Goal: Task Accomplishment & Management: Complete application form

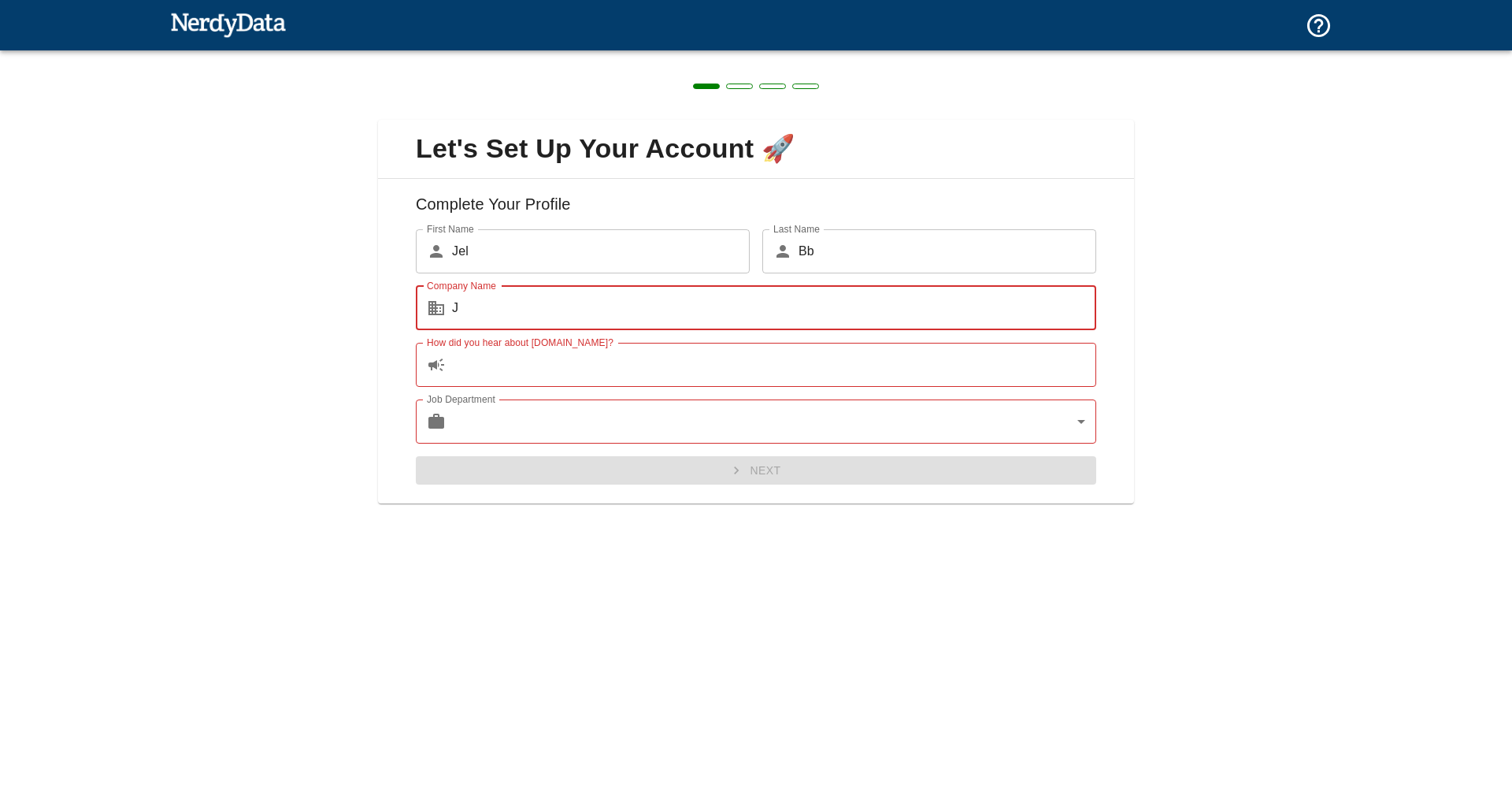
click at [557, 305] on input "J" at bounding box center [774, 307] width 645 height 44
type input "Je"
click at [536, 359] on input "How did you hear about [DOMAIN_NAME]?" at bounding box center [774, 364] width 645 height 44
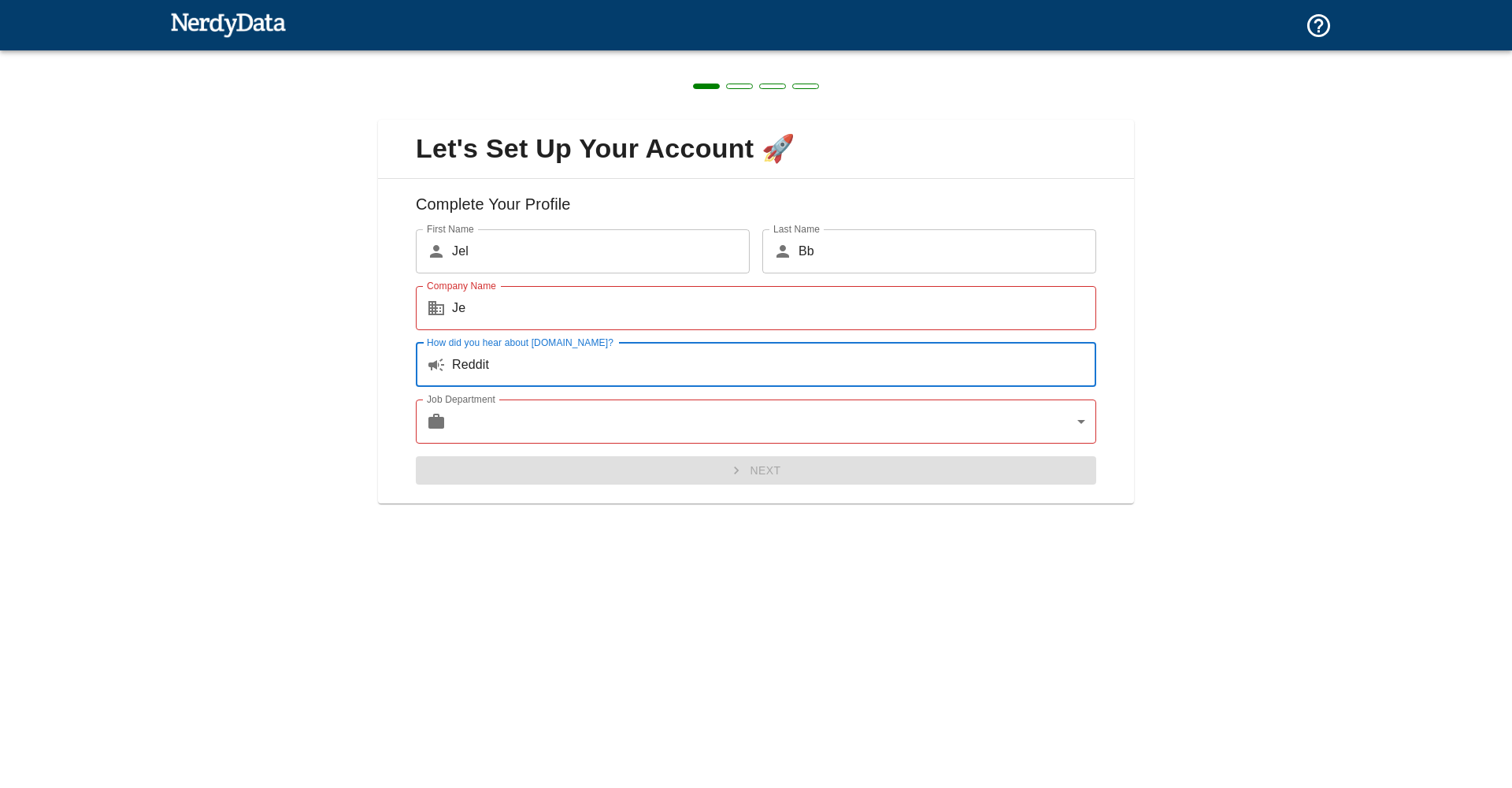
type input "Reddit"
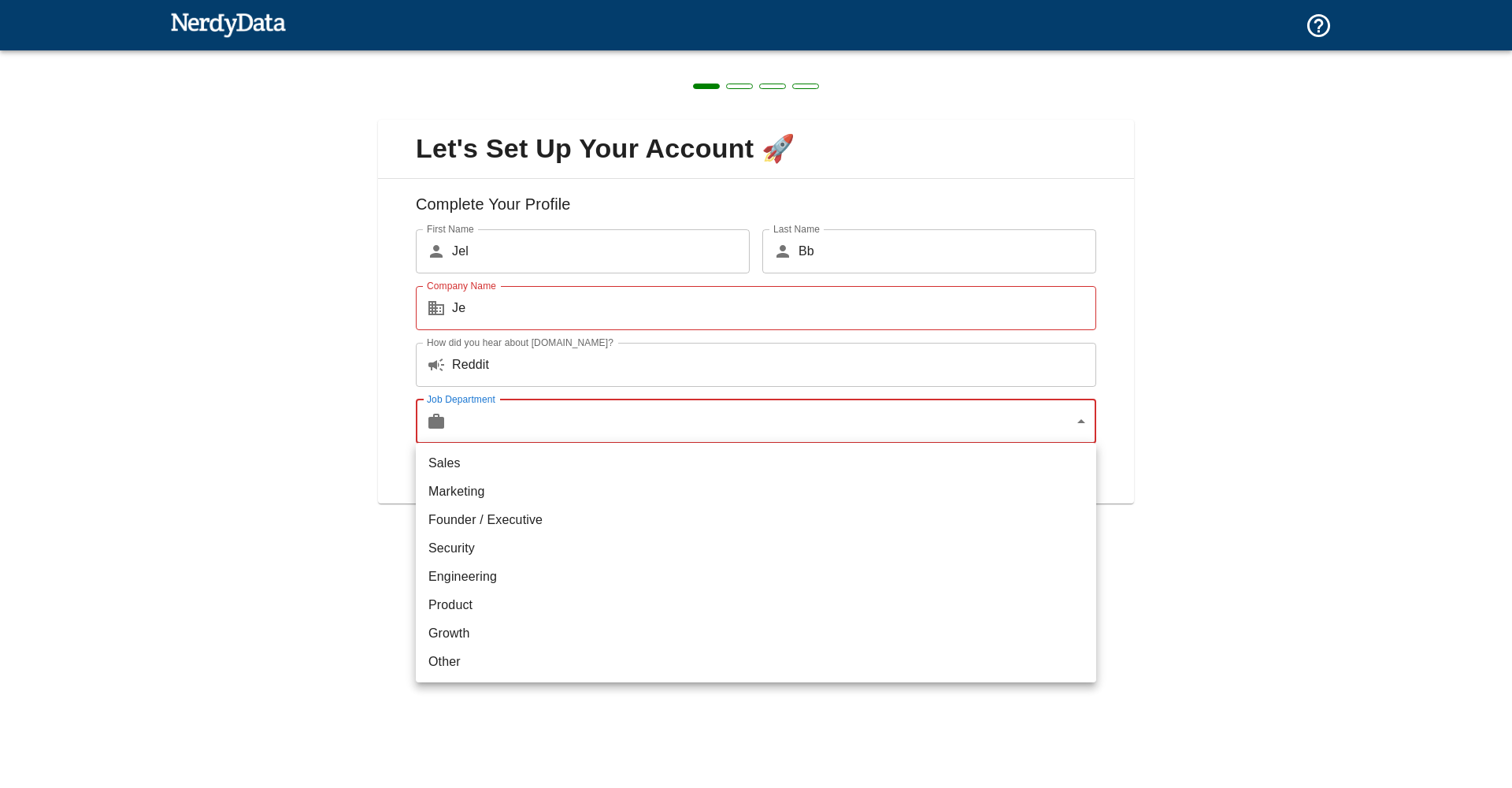
click at [580, 55] on body "Technologies Domains Pricing Products Create a Report Create a list of websites…" at bounding box center [756, 27] width 1512 height 55
click at [515, 597] on li "Product" at bounding box center [756, 604] width 681 height 28
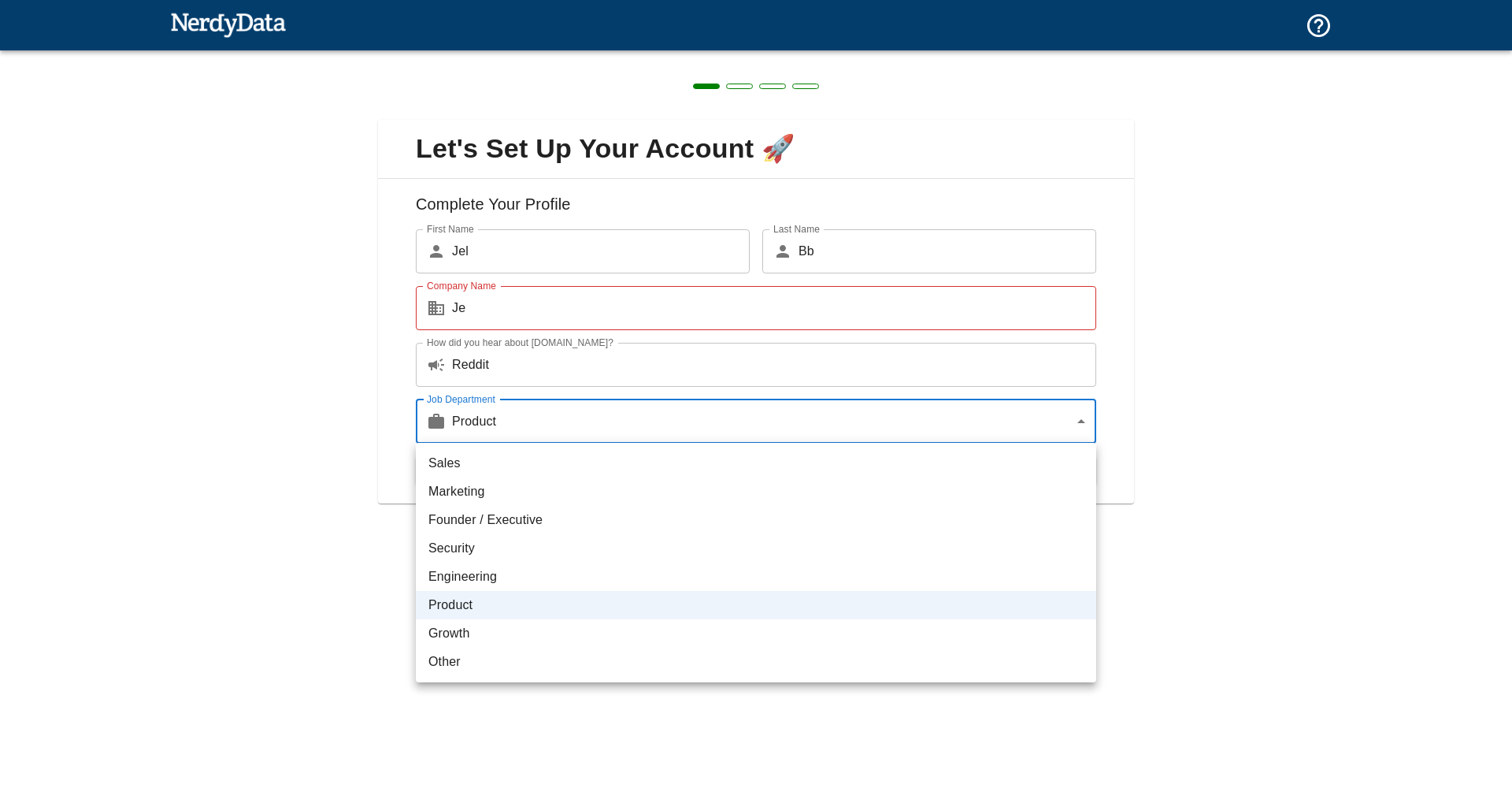
click at [581, 55] on body "Technologies Domains Pricing Products Create a Report Create a list of websites…" at bounding box center [756, 27] width 1512 height 55
click at [520, 517] on li "Founder / Executive" at bounding box center [756, 519] width 681 height 28
type input "exec"
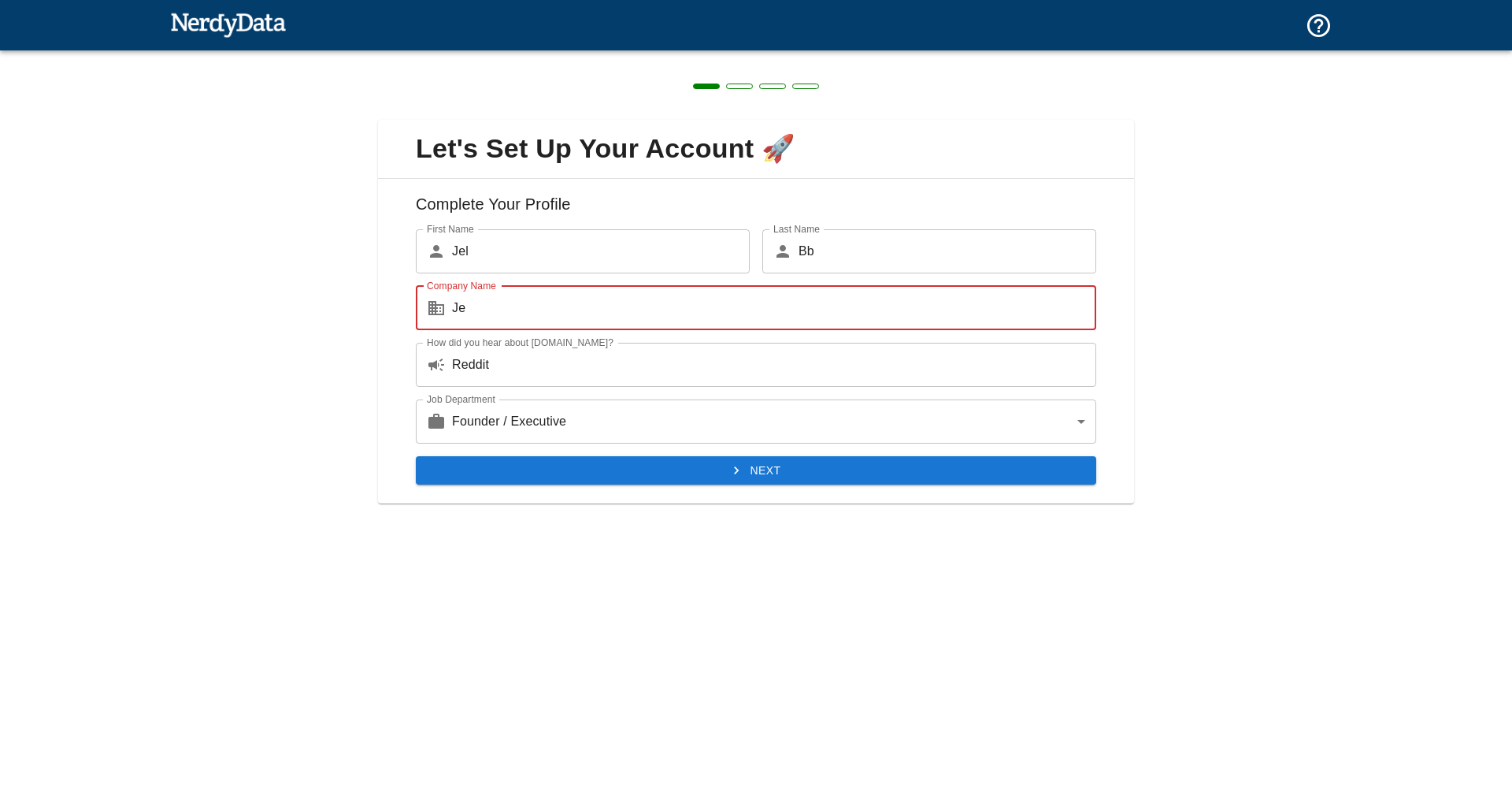
click at [566, 306] on input "Je" at bounding box center [774, 307] width 645 height 44
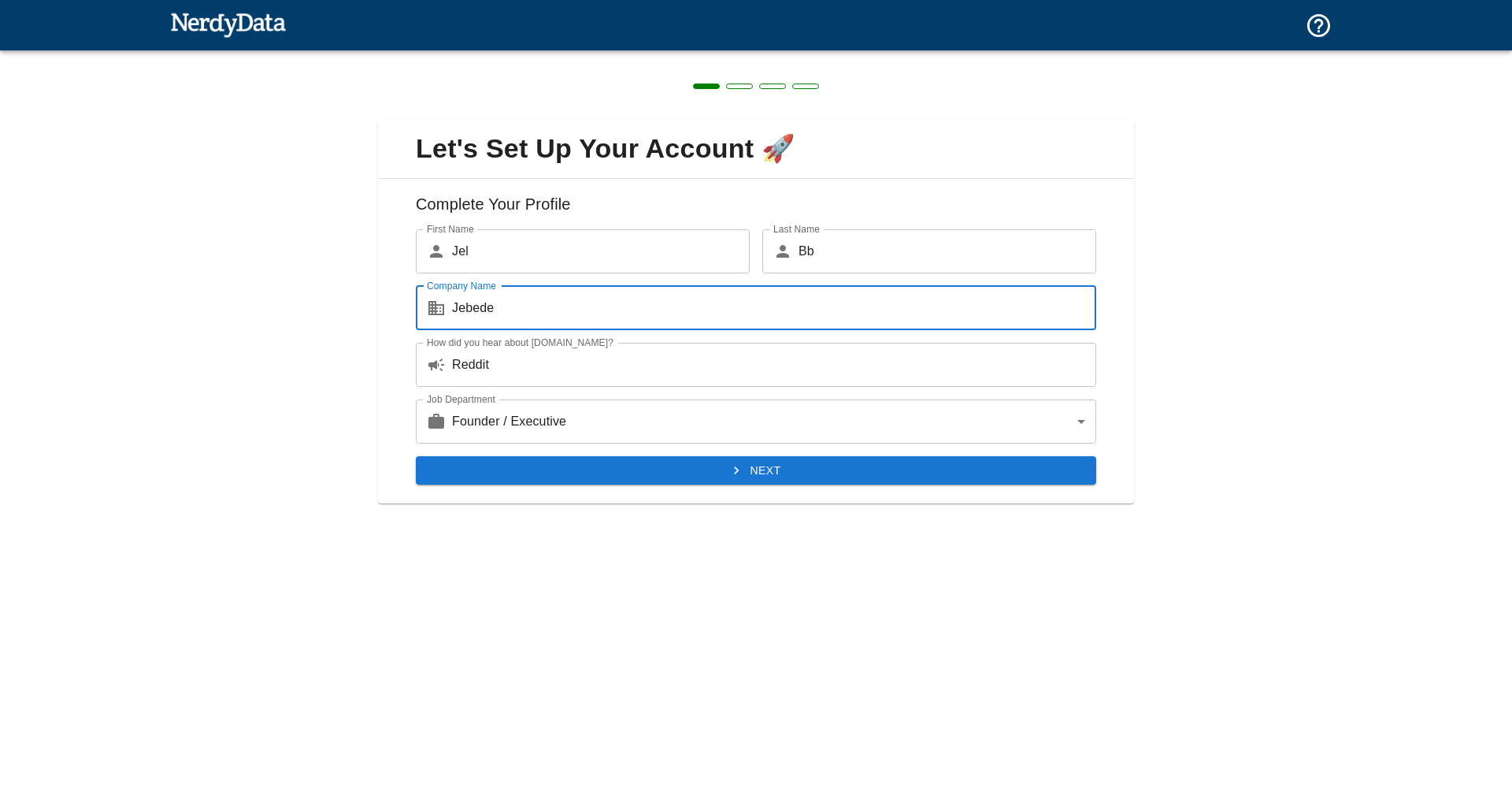
type input "Jebede"
click at [609, 456] on button "Next" at bounding box center [756, 471] width 681 height 29
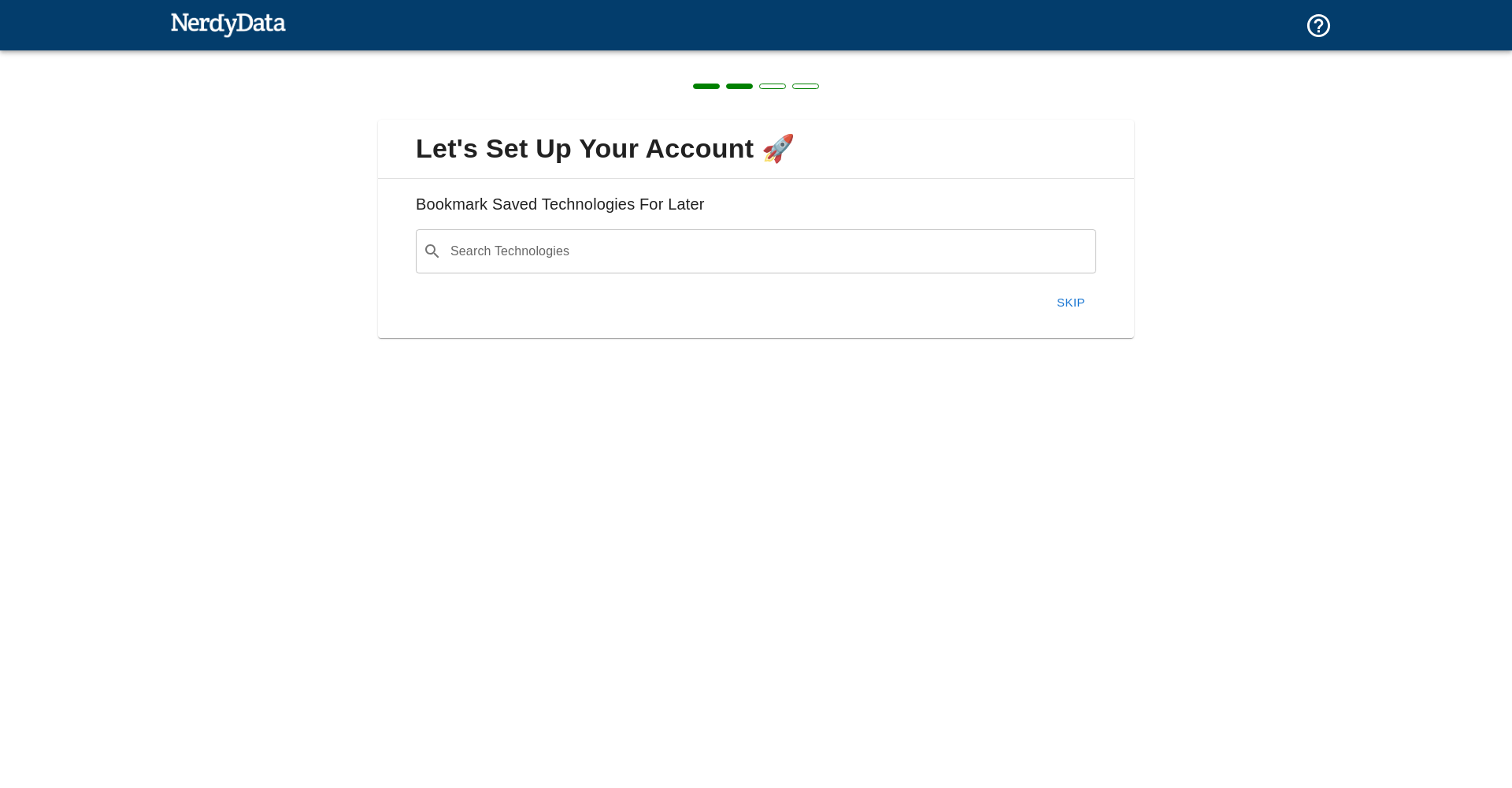
click at [1080, 298] on button "Skip" at bounding box center [1071, 302] width 50 height 33
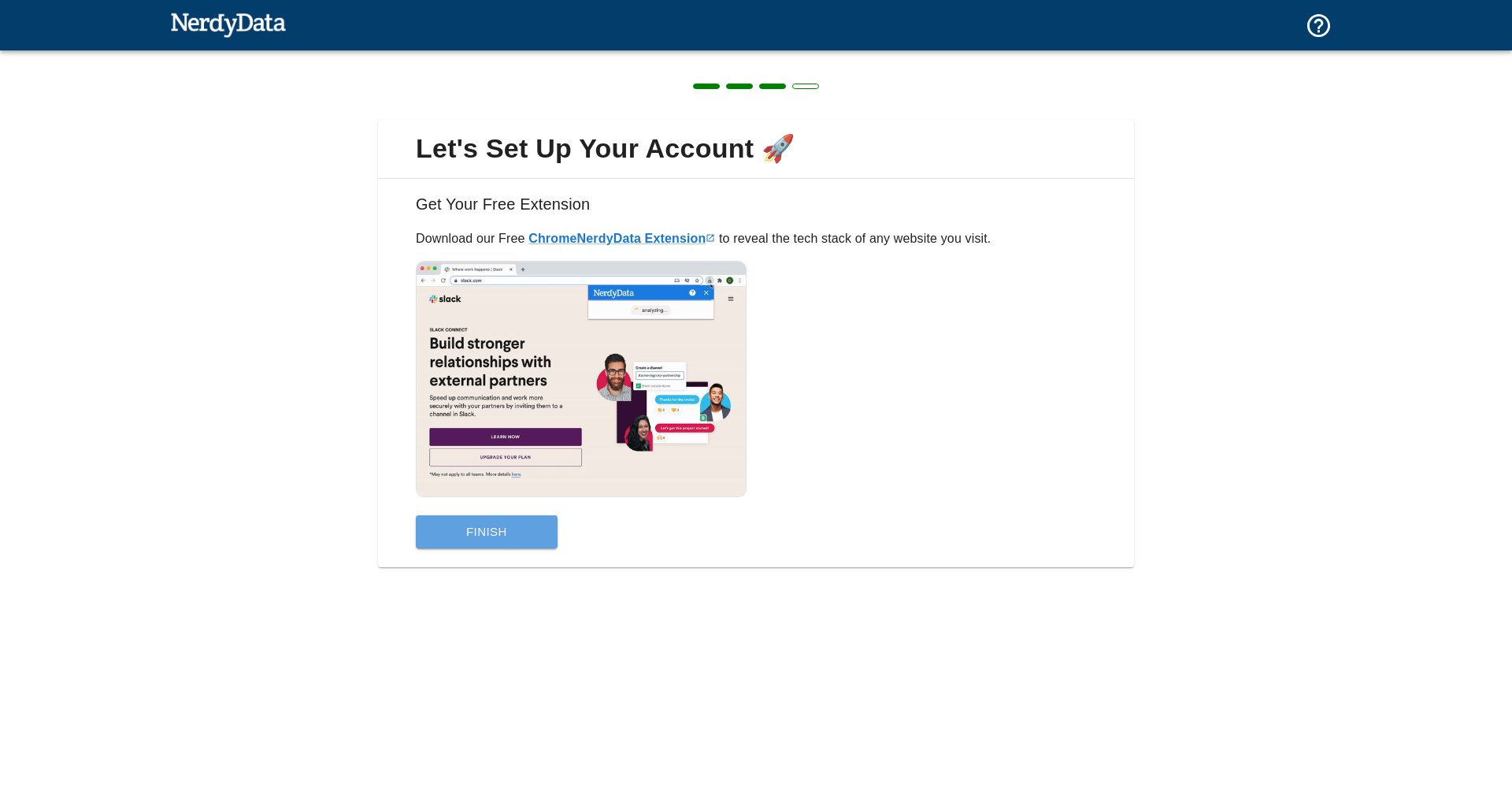
click at [510, 520] on button "Finish" at bounding box center [486, 531] width 142 height 33
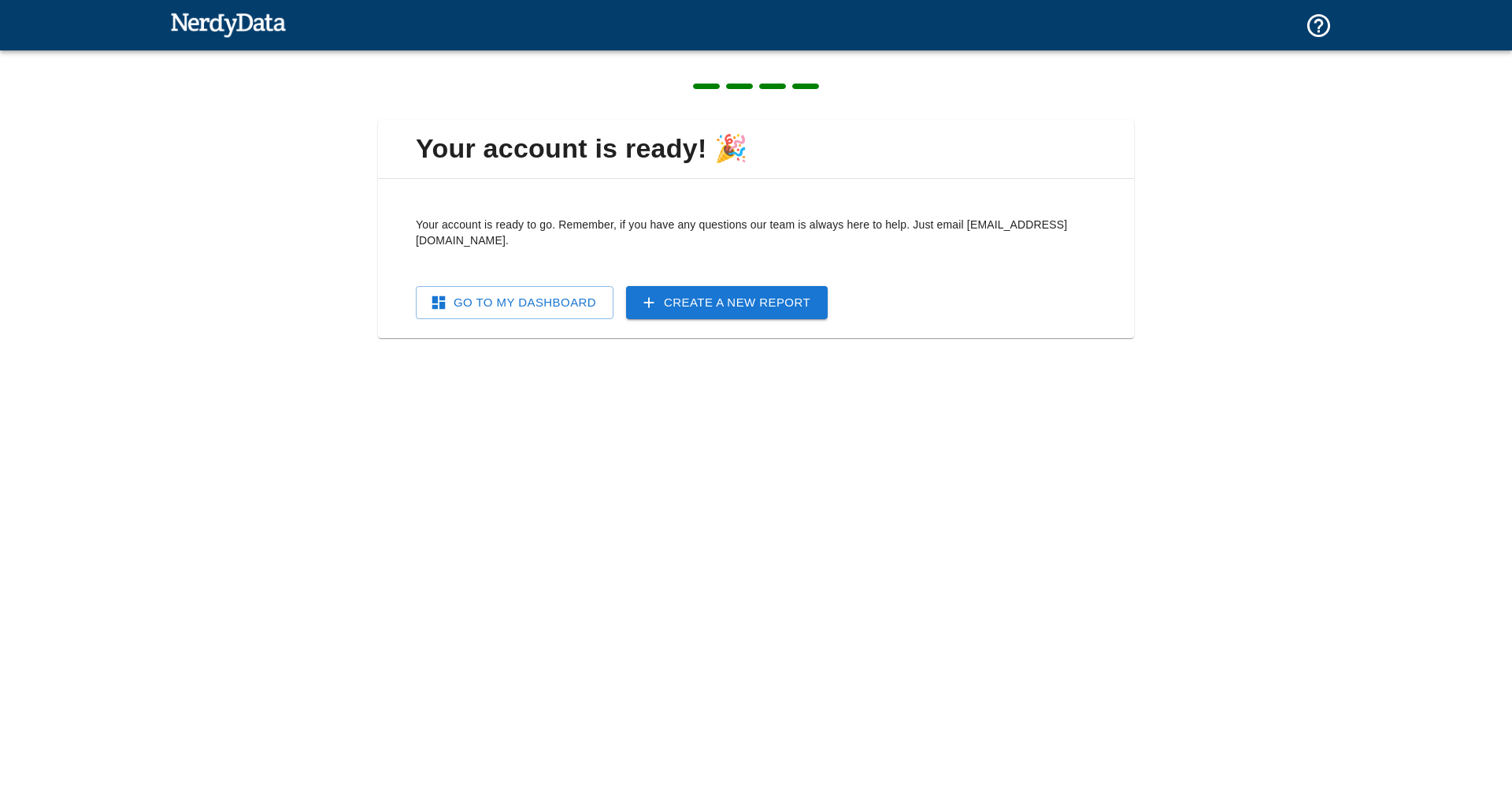
click at [567, 286] on link "Go To My Dashboard" at bounding box center [514, 302] width 197 height 33
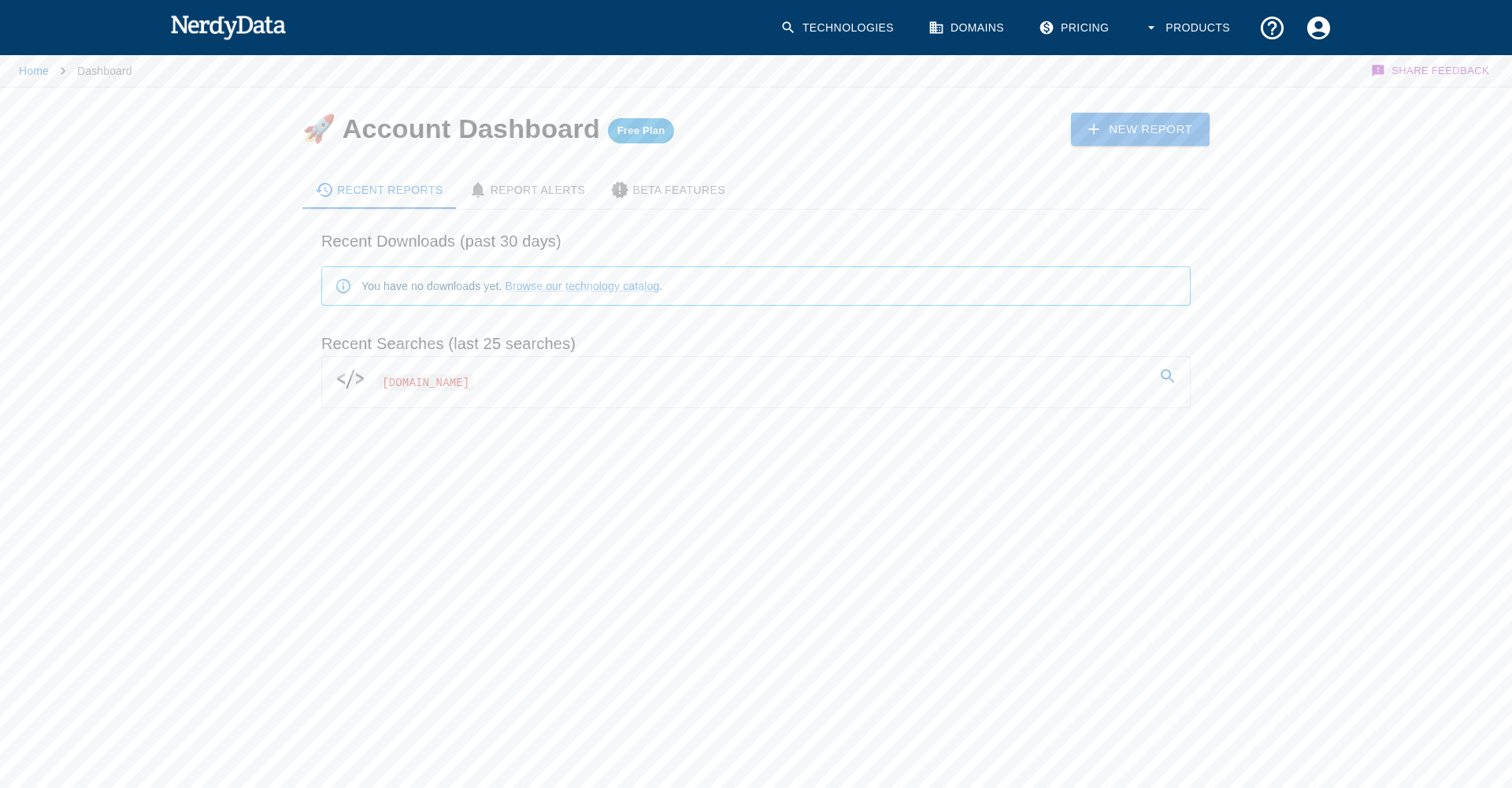
click at [441, 375] on link "[DOMAIN_NAME]" at bounding box center [756, 379] width 868 height 44
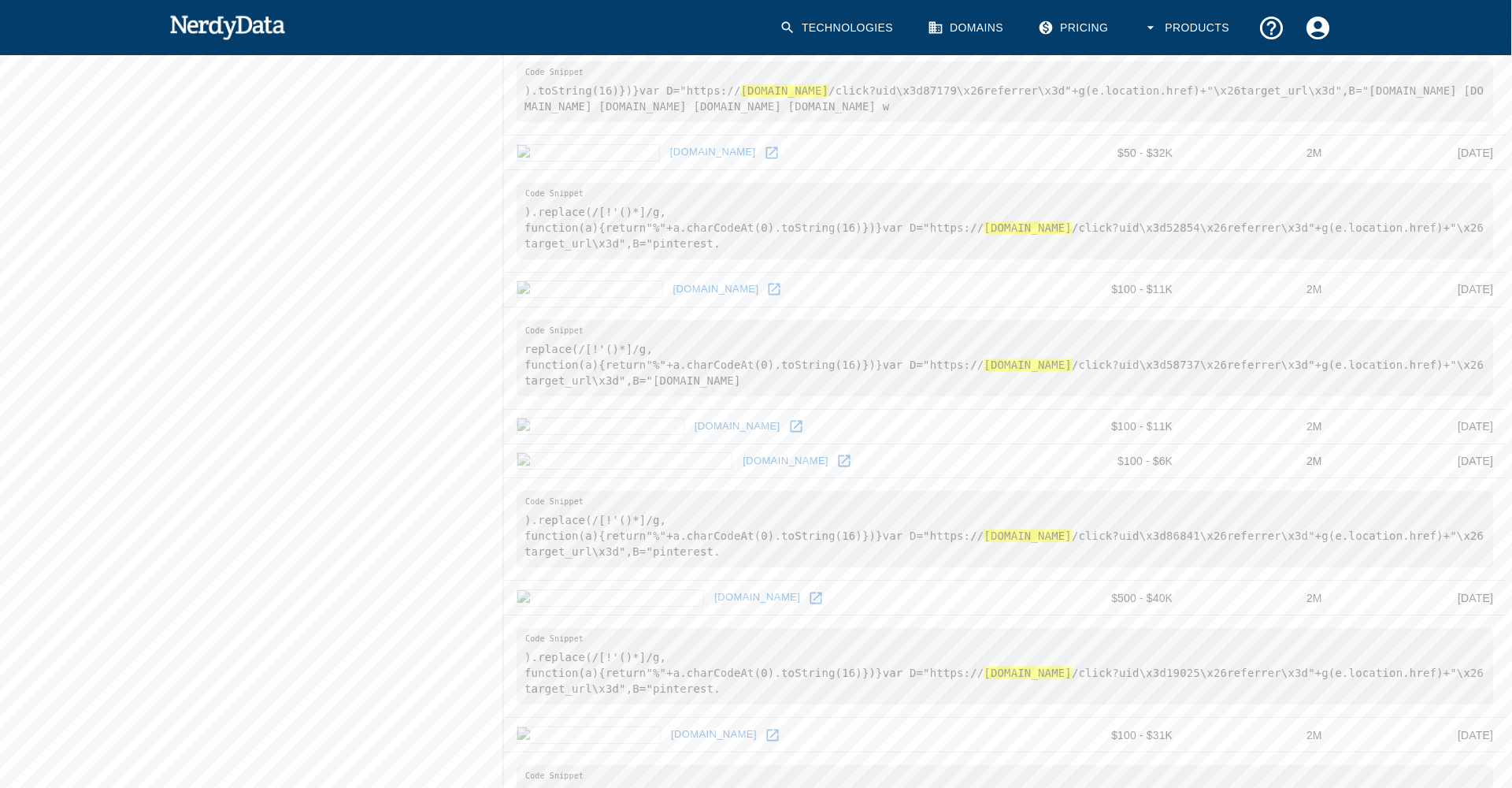
scroll to position [831, 1]
click at [838, 468] on icon at bounding box center [844, 462] width 12 height 12
click at [811, 605] on icon at bounding box center [816, 599] width 12 height 12
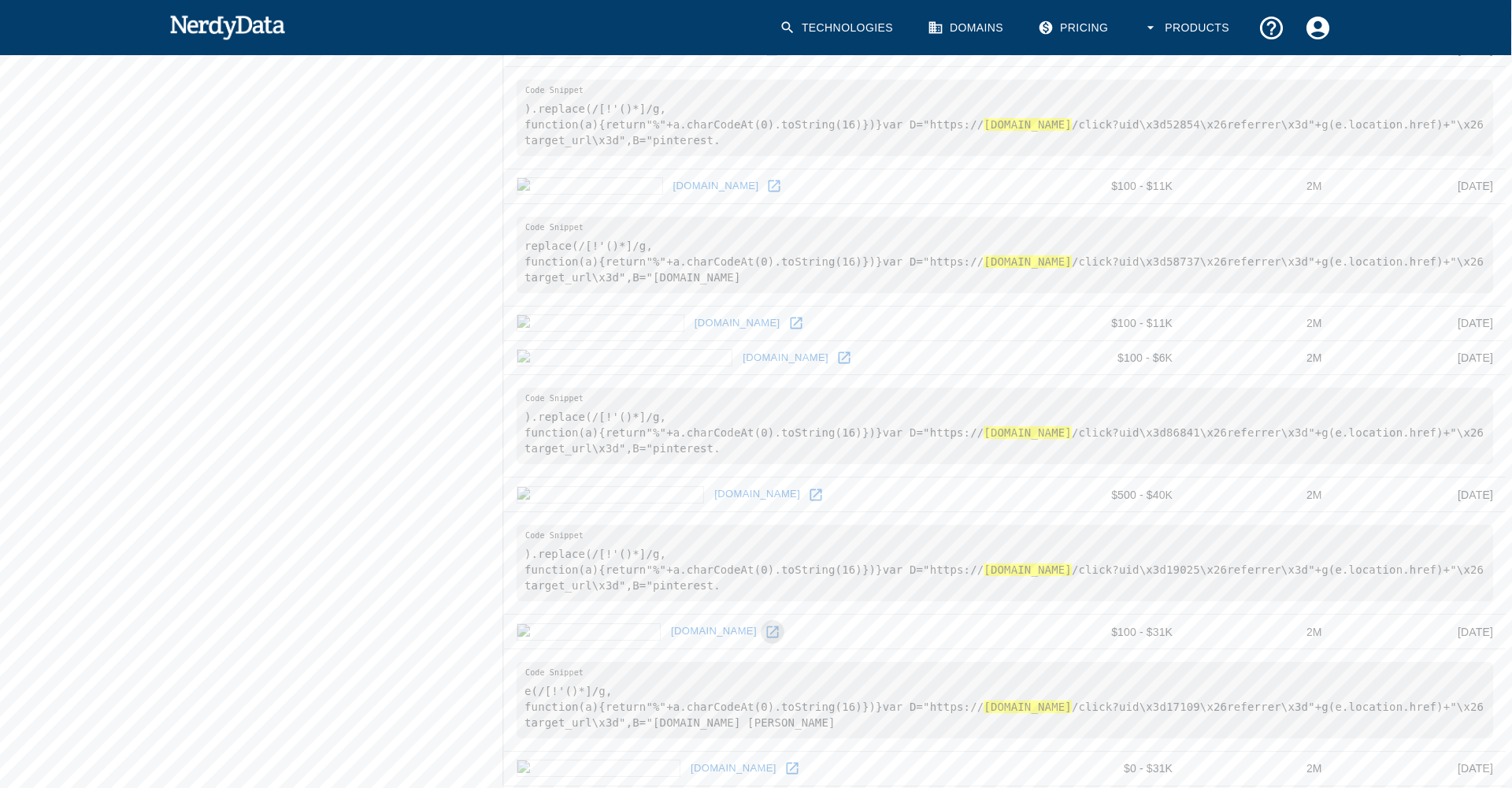
click at [765, 639] on icon at bounding box center [772, 631] width 15 height 15
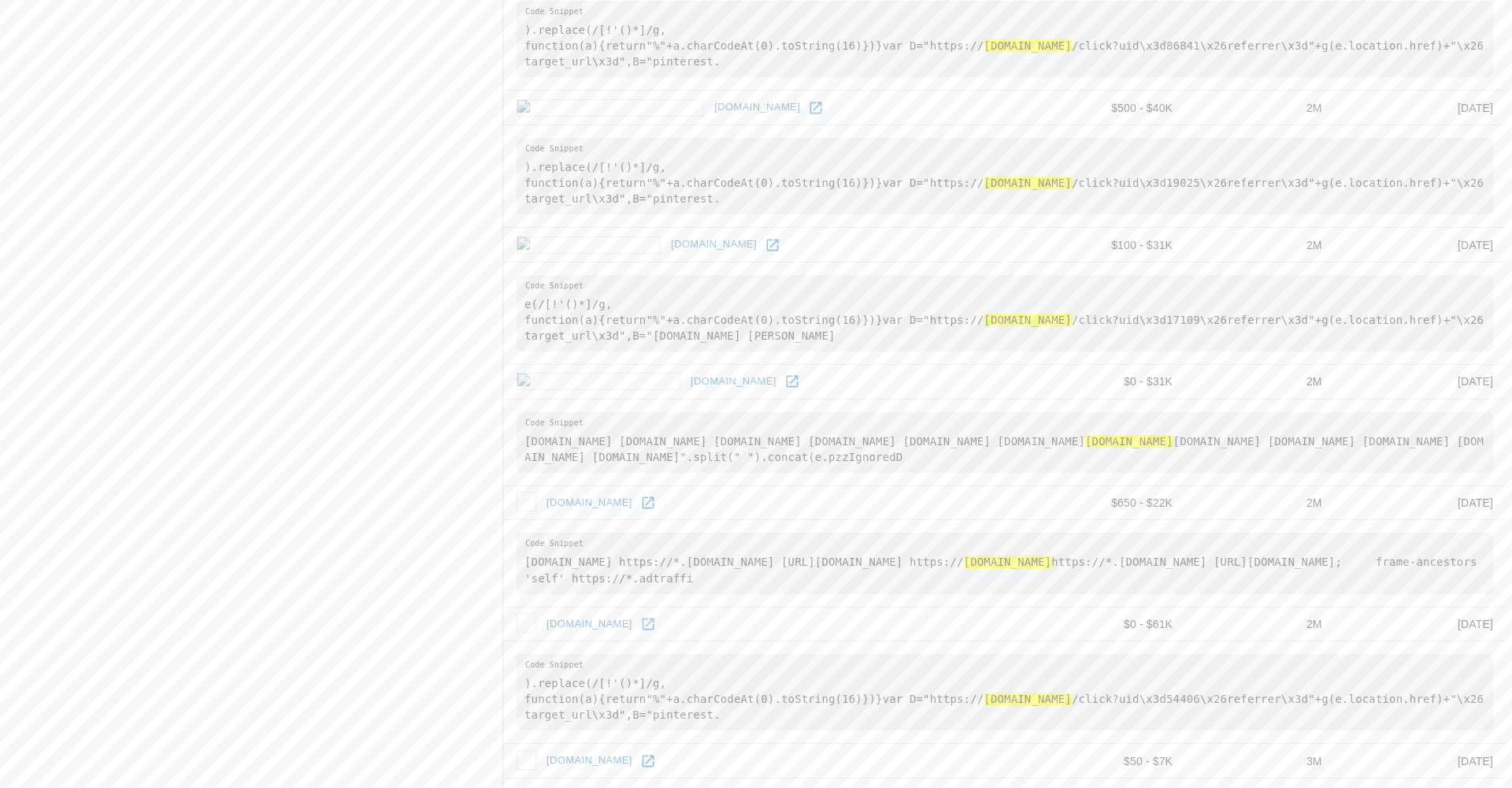
scroll to position [1342, 1]
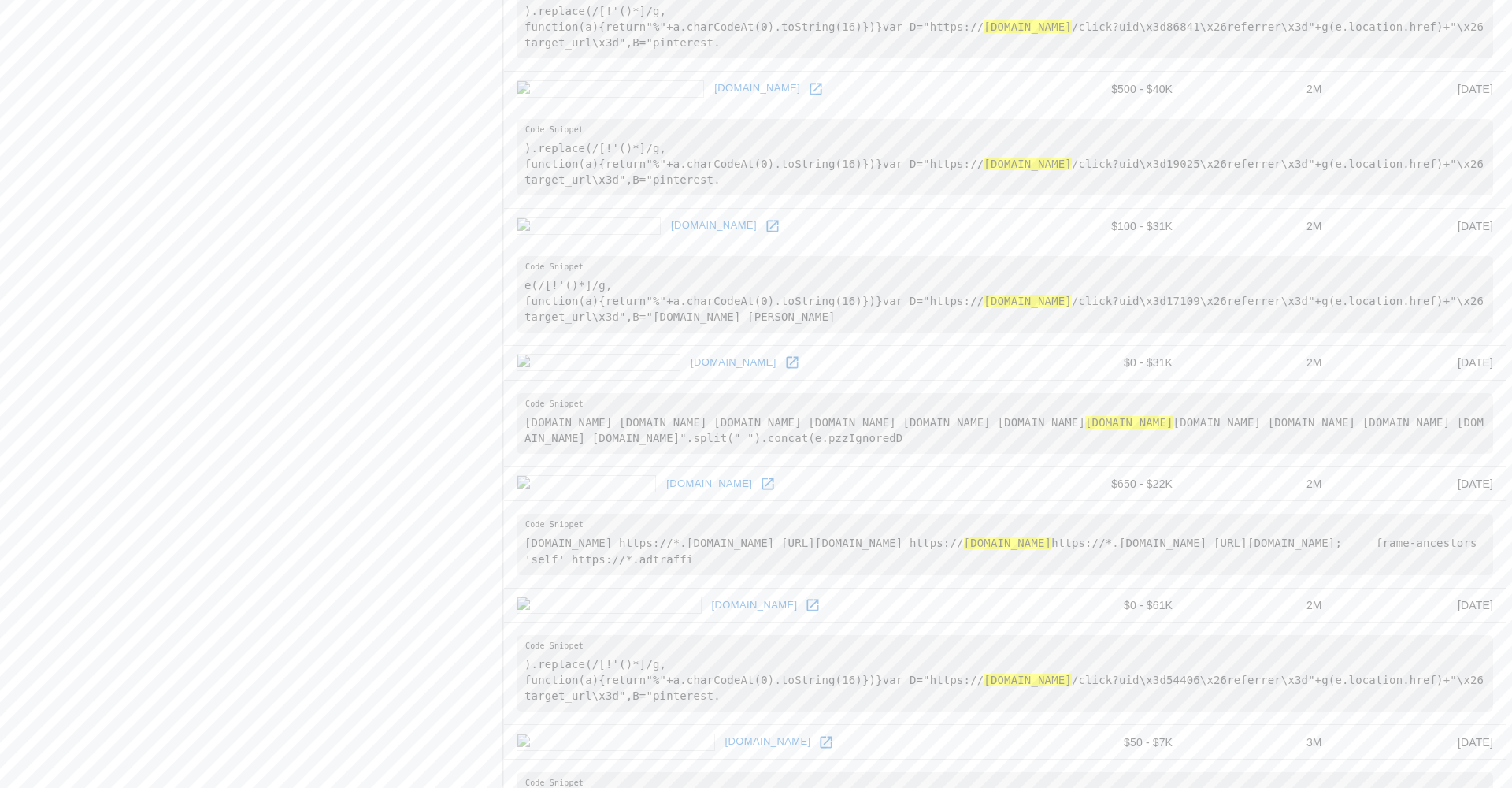
click at [784, 371] on icon at bounding box center [792, 362] width 15 height 15
click at [760, 491] on icon at bounding box center [767, 483] width 15 height 15
click at [801, 617] on link at bounding box center [812, 605] width 23 height 23
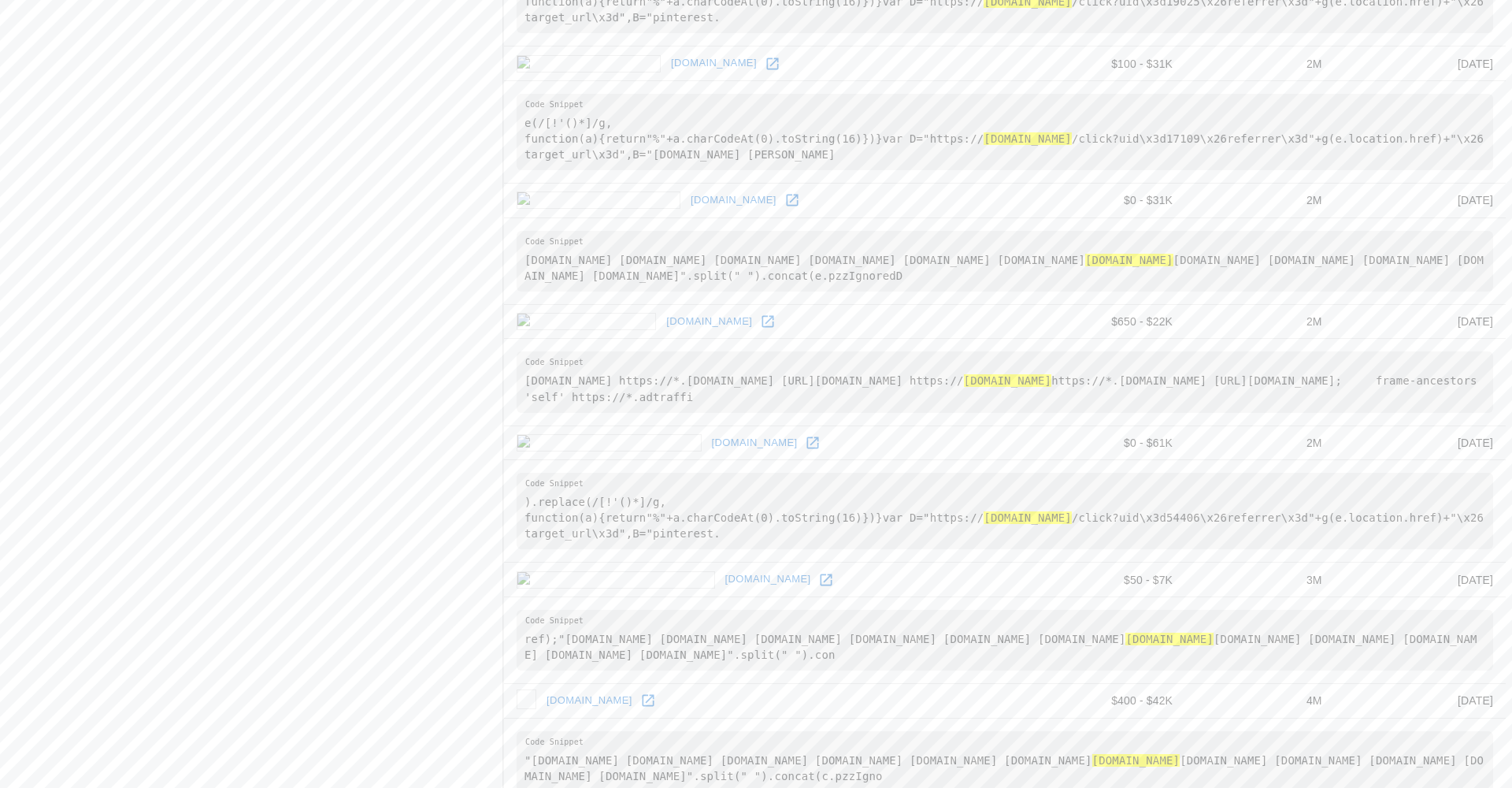
scroll to position [1523, 1]
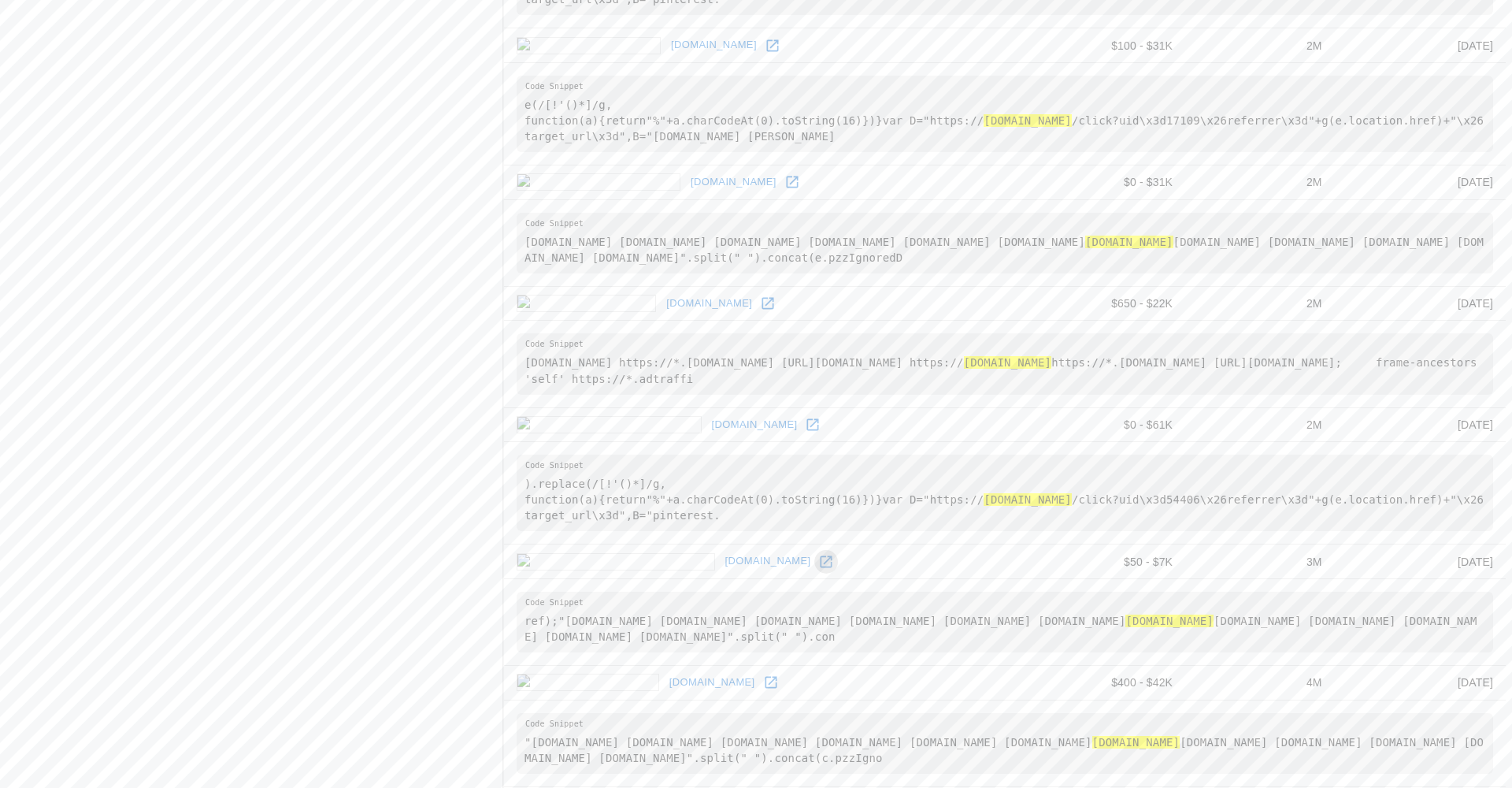
click at [819, 570] on icon at bounding box center [826, 561] width 15 height 15
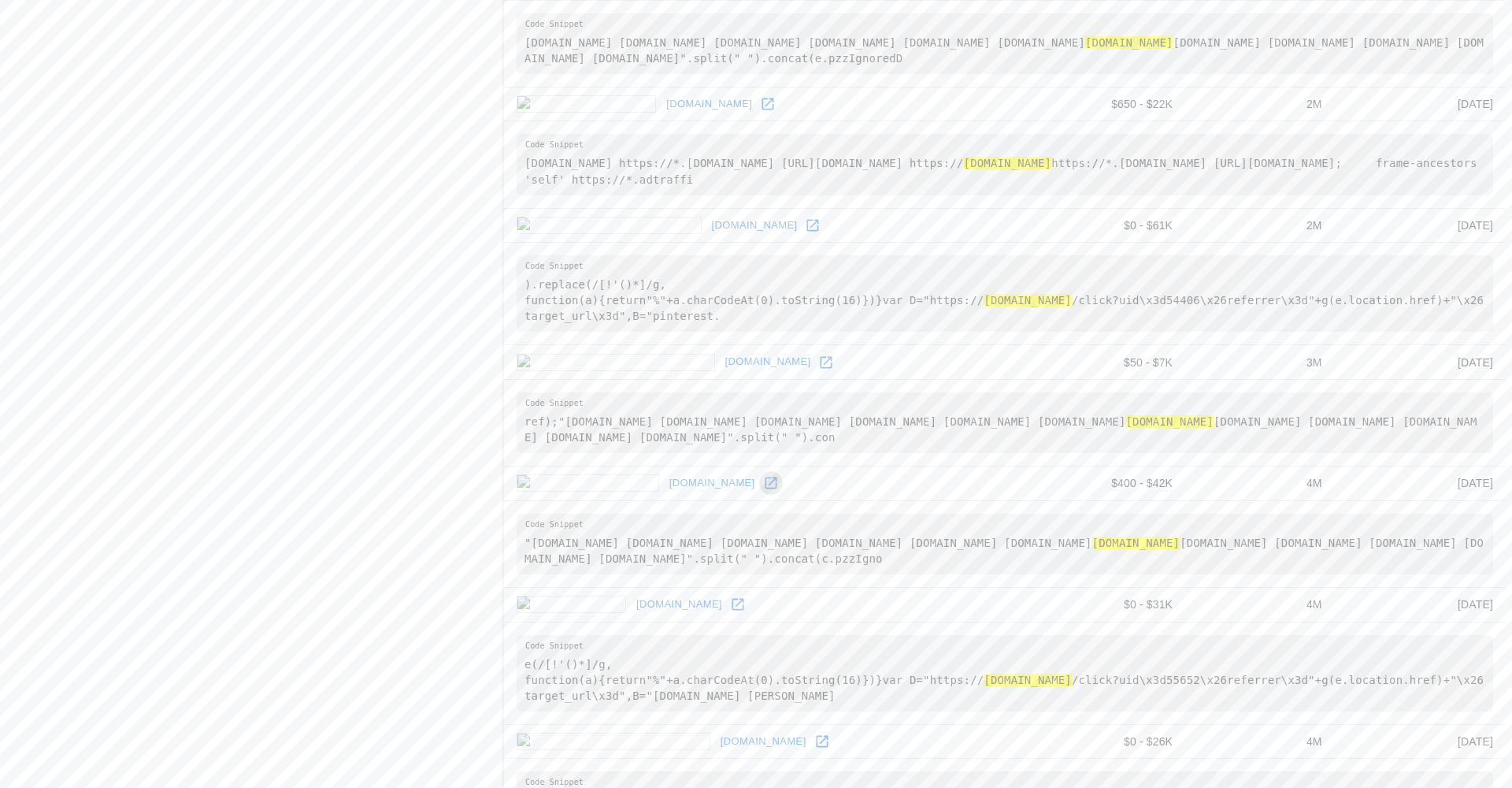
click at [763, 490] on icon at bounding box center [770, 482] width 15 height 15
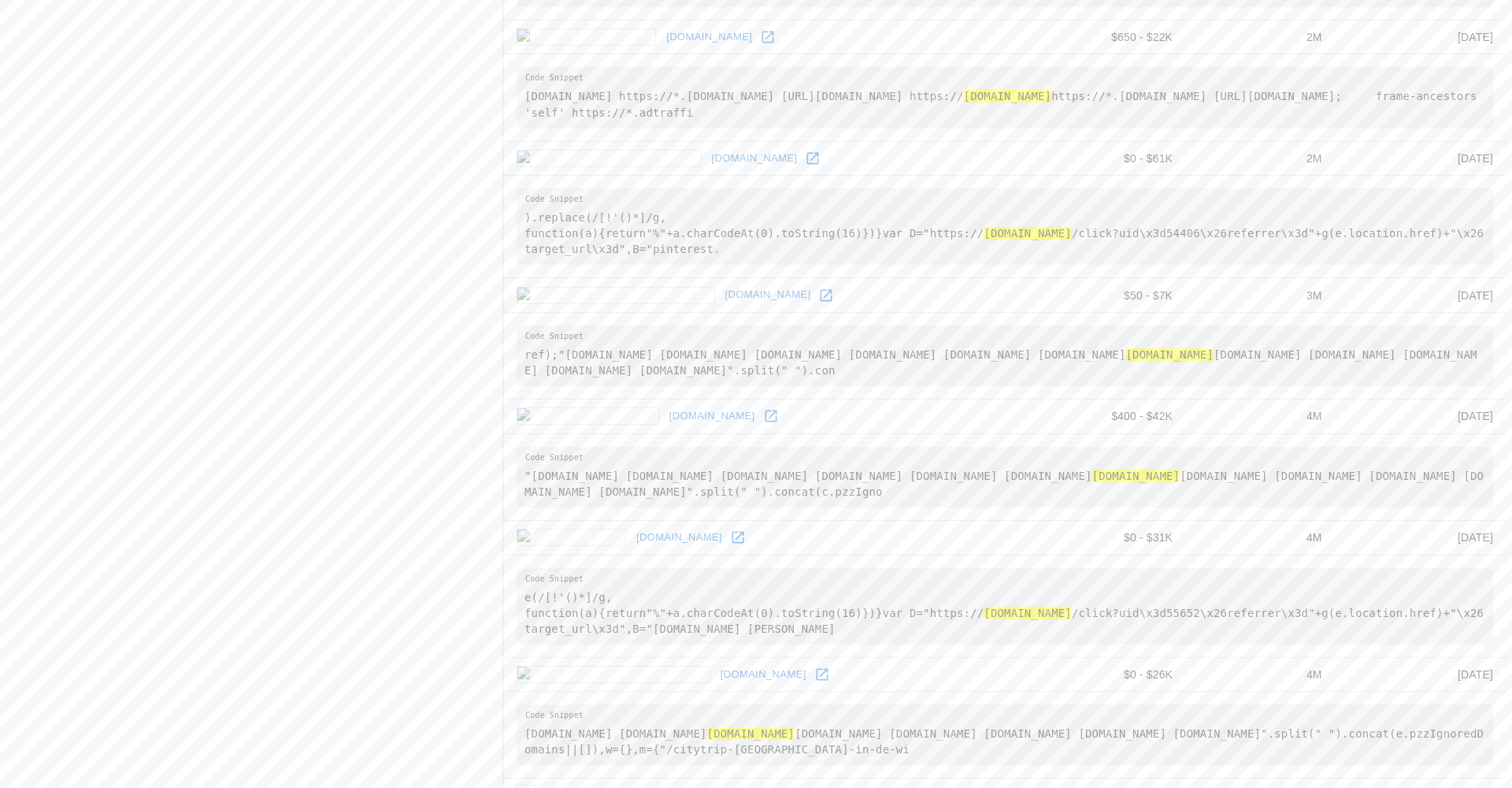
scroll to position [1800, 1]
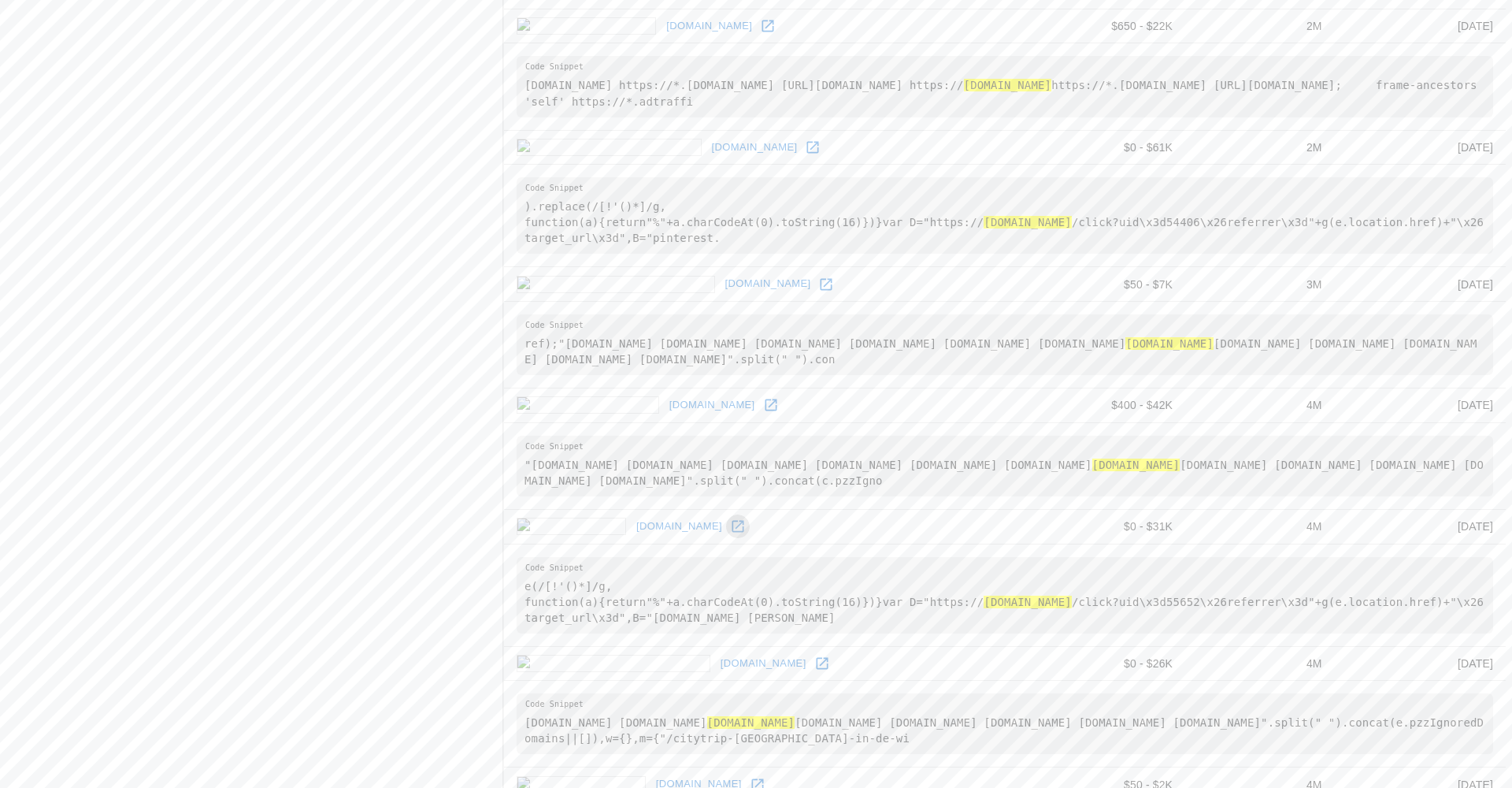
click at [730, 534] on icon at bounding box center [738, 526] width 15 height 15
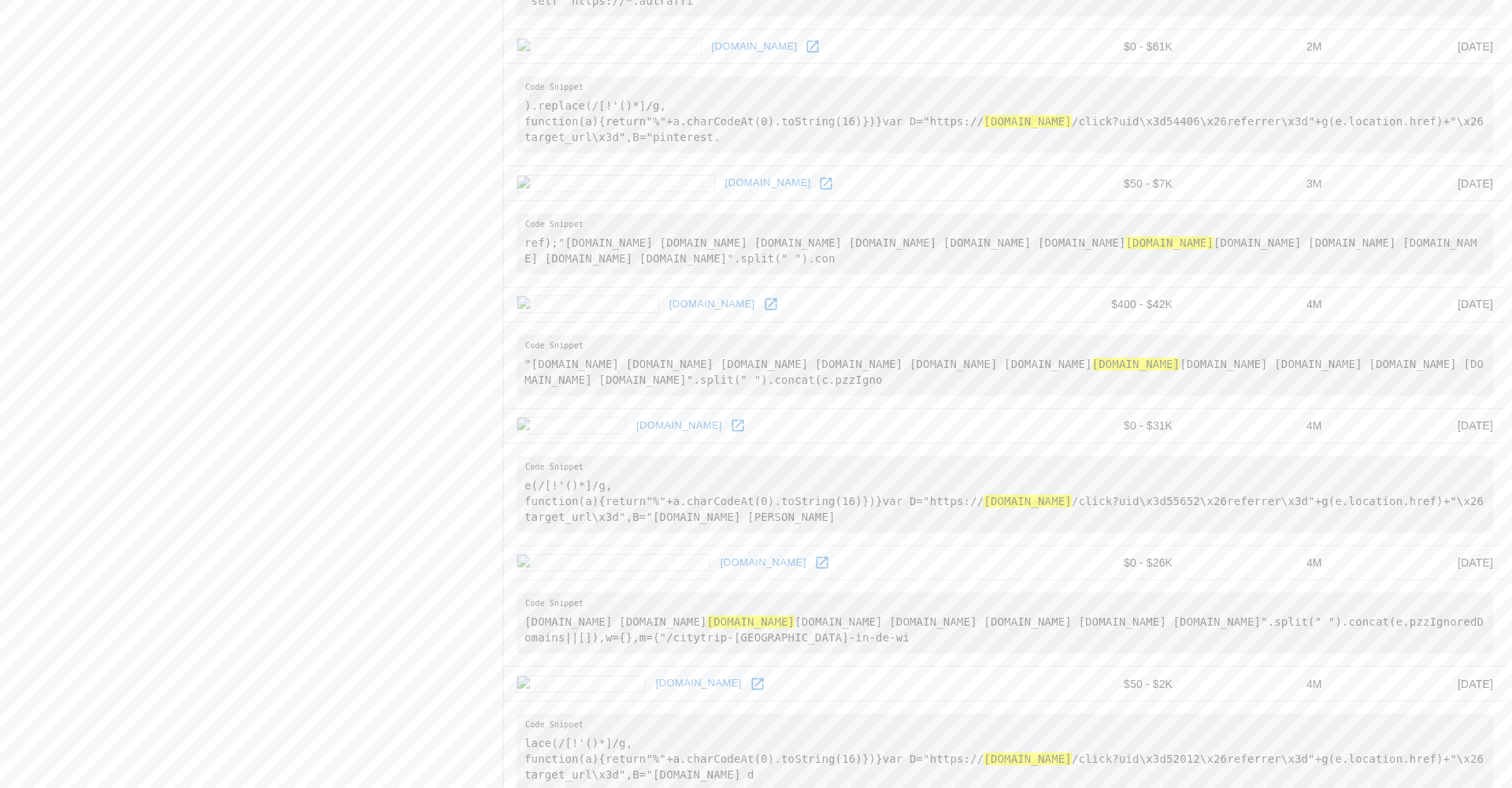
scroll to position [1908, 1]
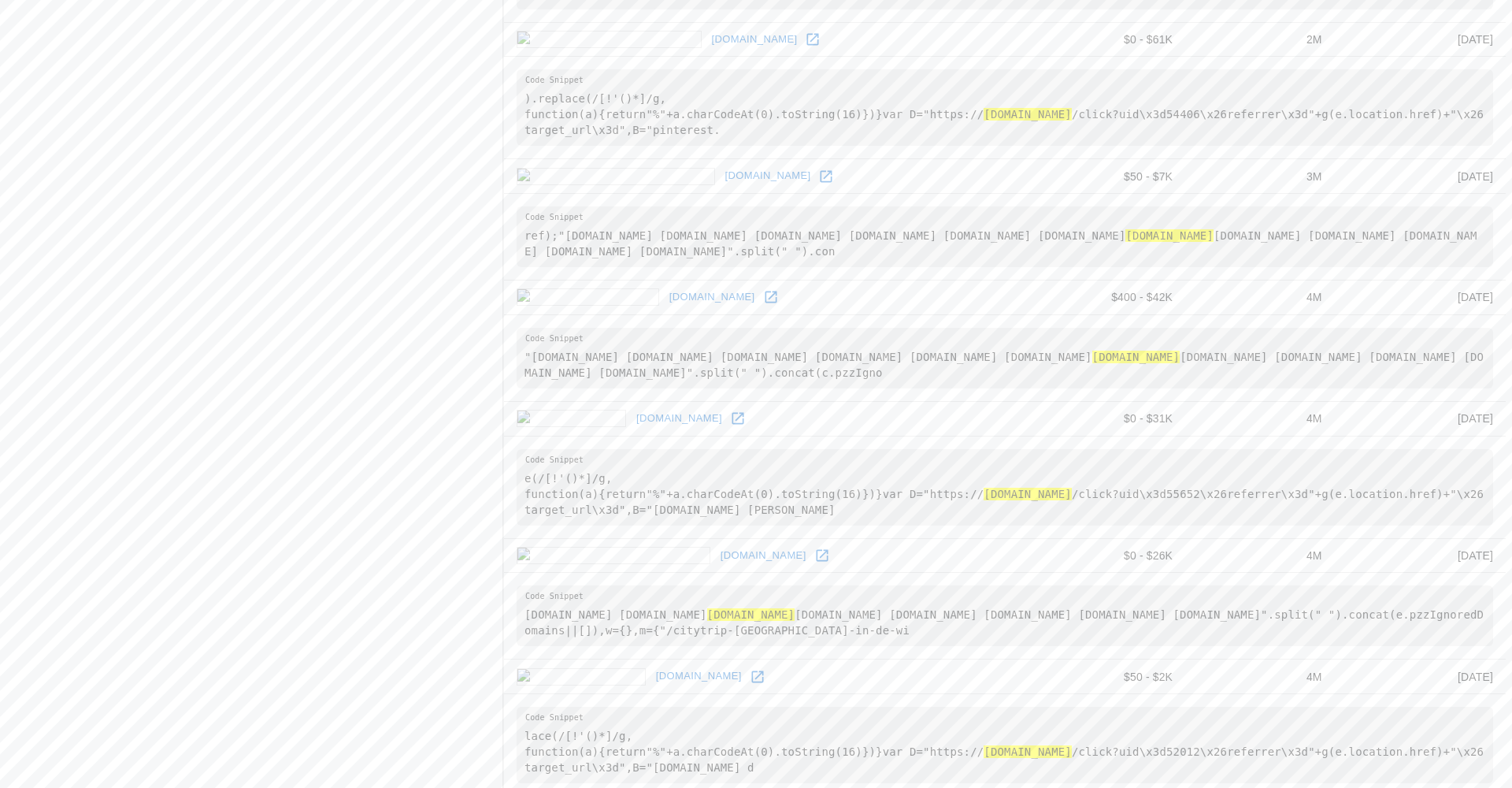
click at [814, 564] on icon at bounding box center [821, 554] width 15 height 15
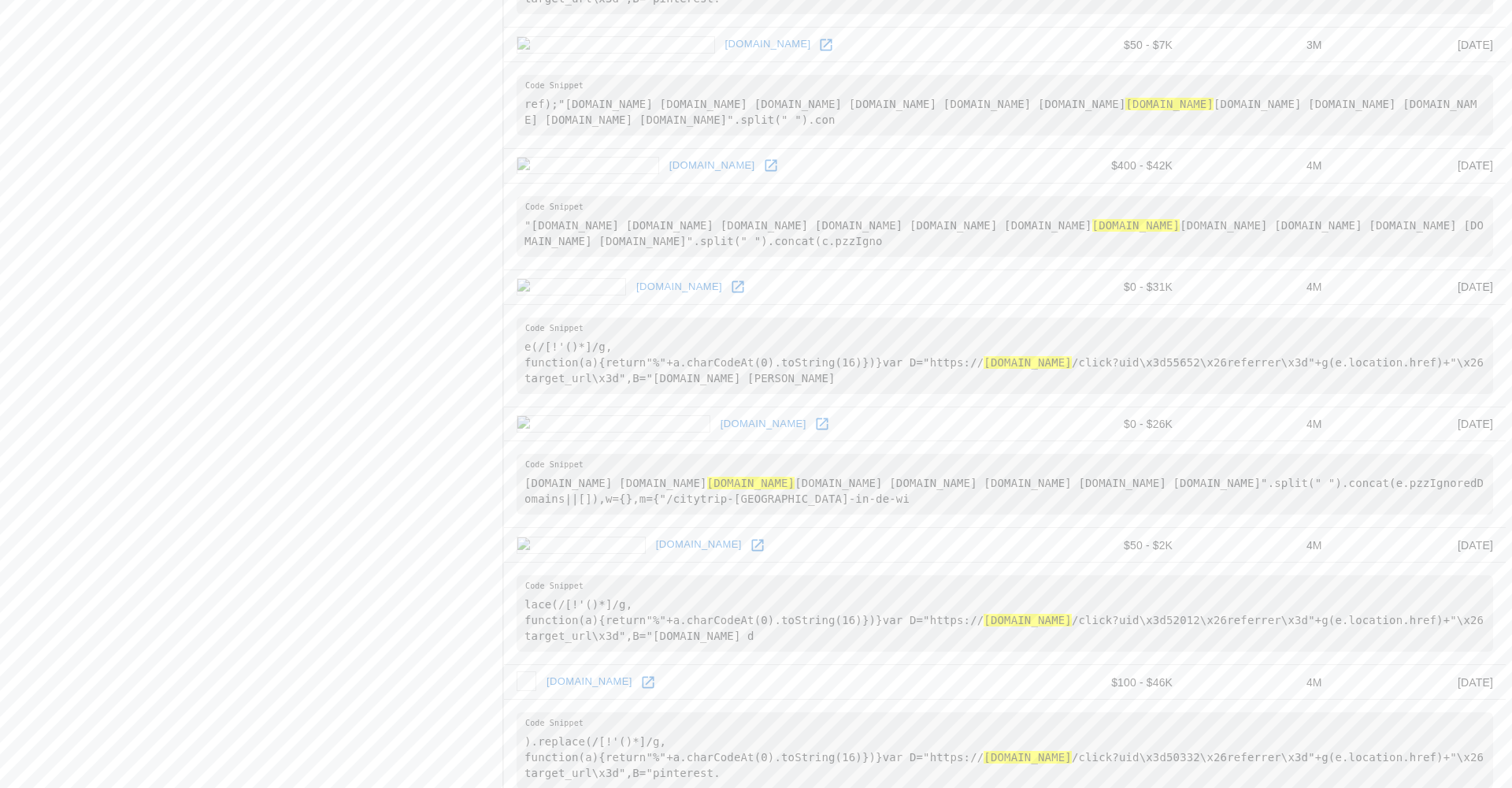
scroll to position [2080, 1]
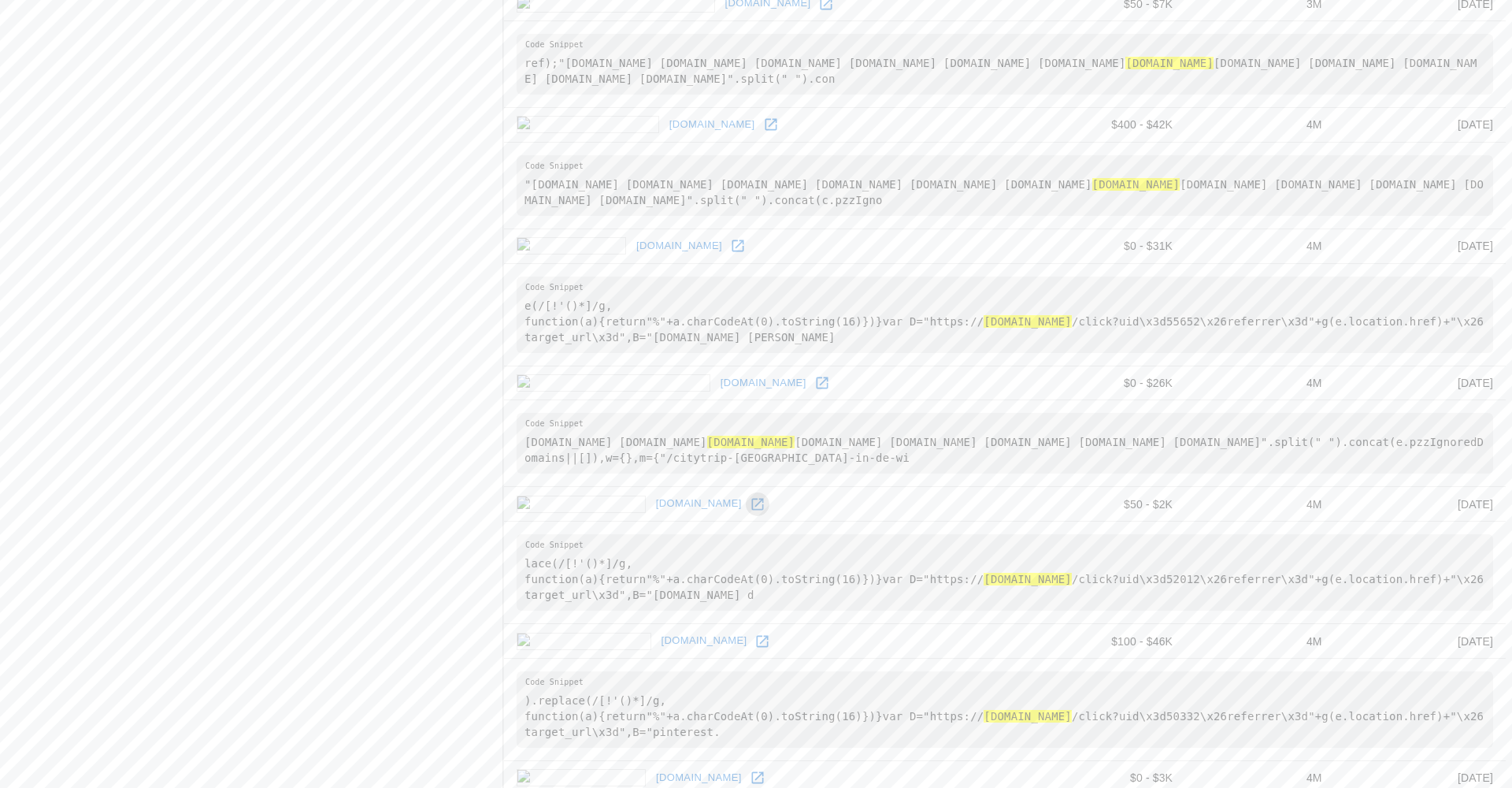
click at [746, 516] on link at bounding box center [757, 504] width 23 height 23
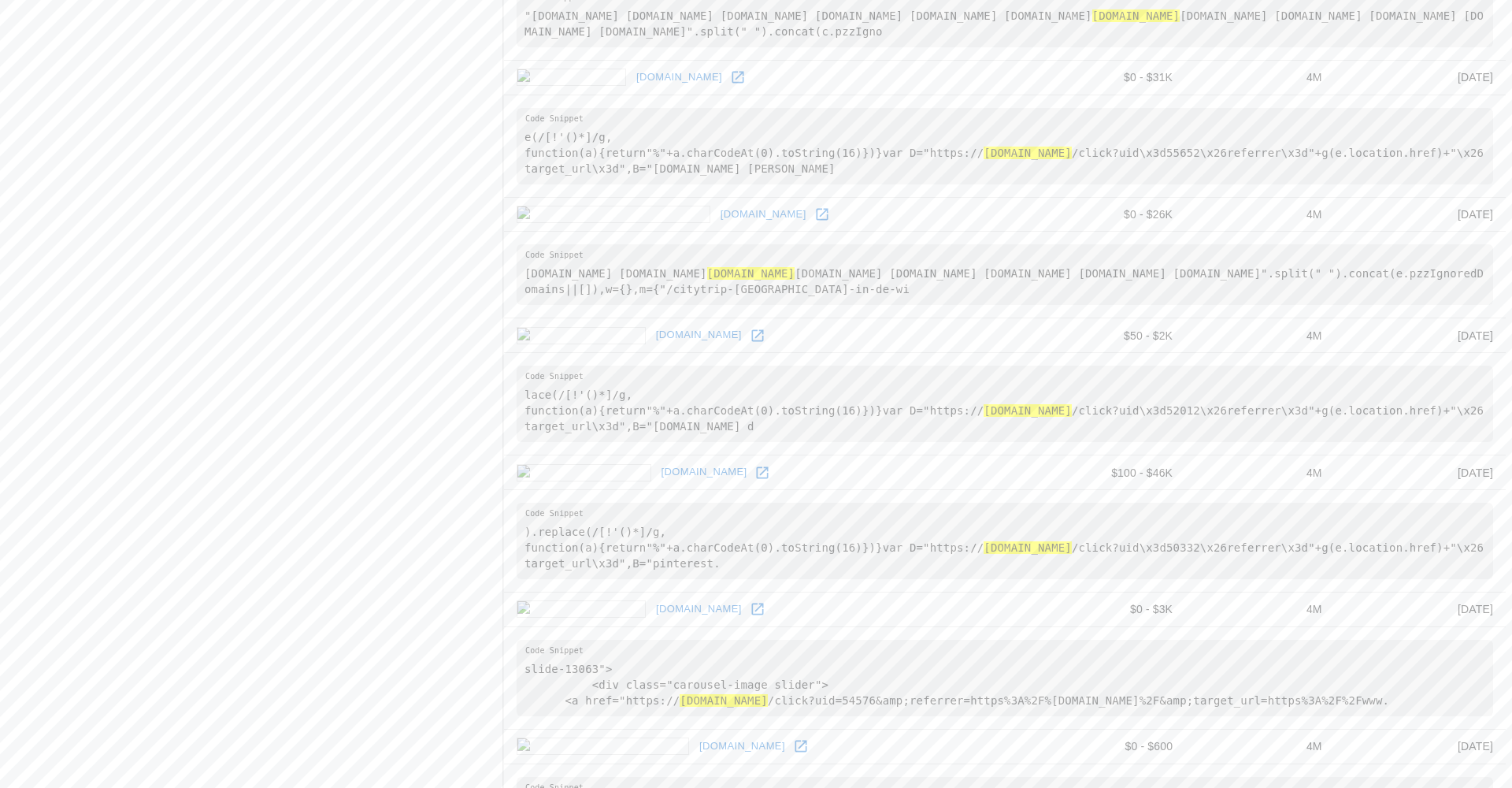
click at [756, 478] on icon at bounding box center [762, 472] width 12 height 12
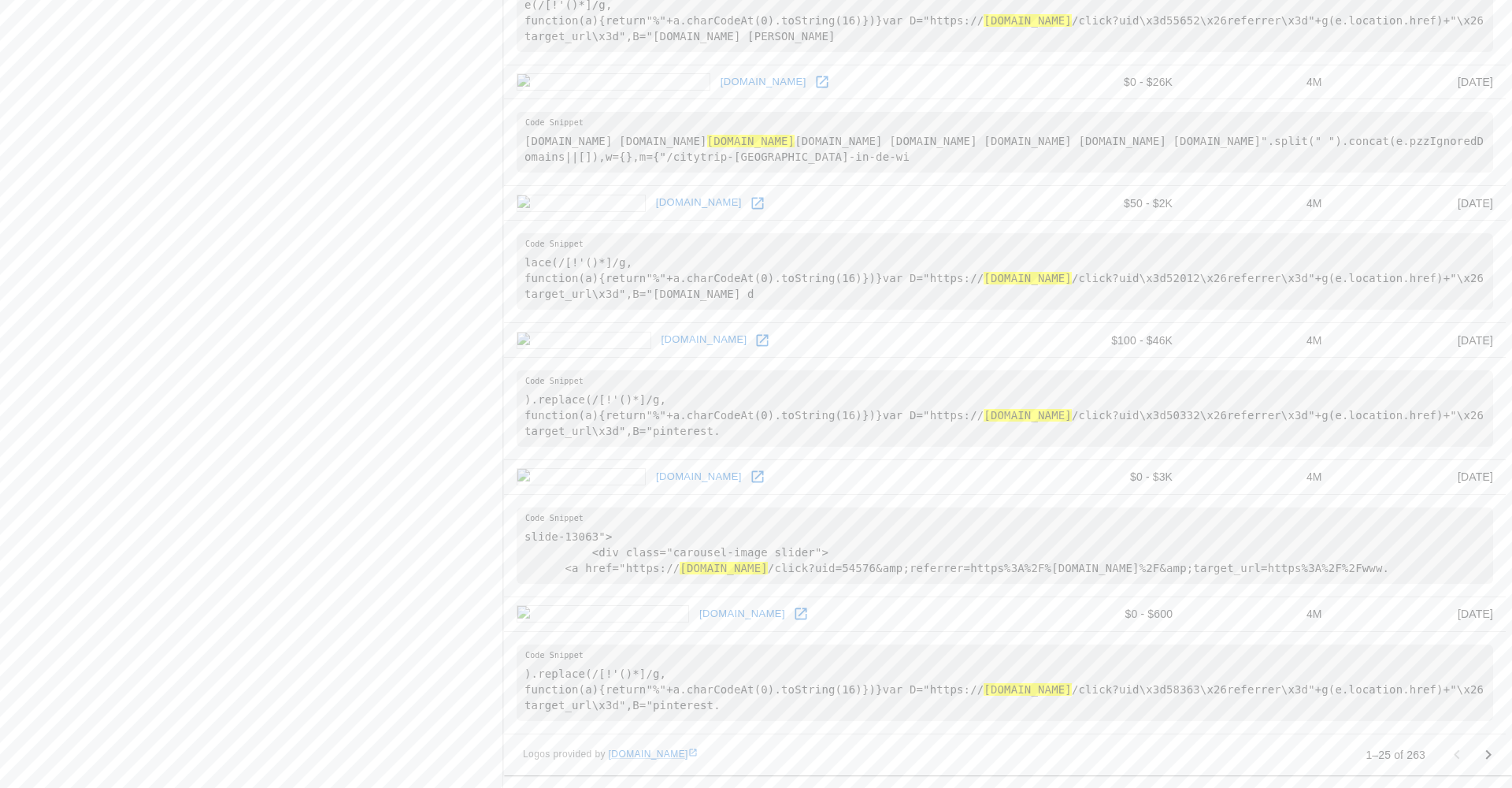
scroll to position [2409, 1]
click at [750, 484] on icon at bounding box center [757, 476] width 15 height 15
click at [793, 615] on icon at bounding box center [801, 613] width 15 height 15
click at [1483, 750] on icon "Go to next page" at bounding box center [1488, 754] width 19 height 19
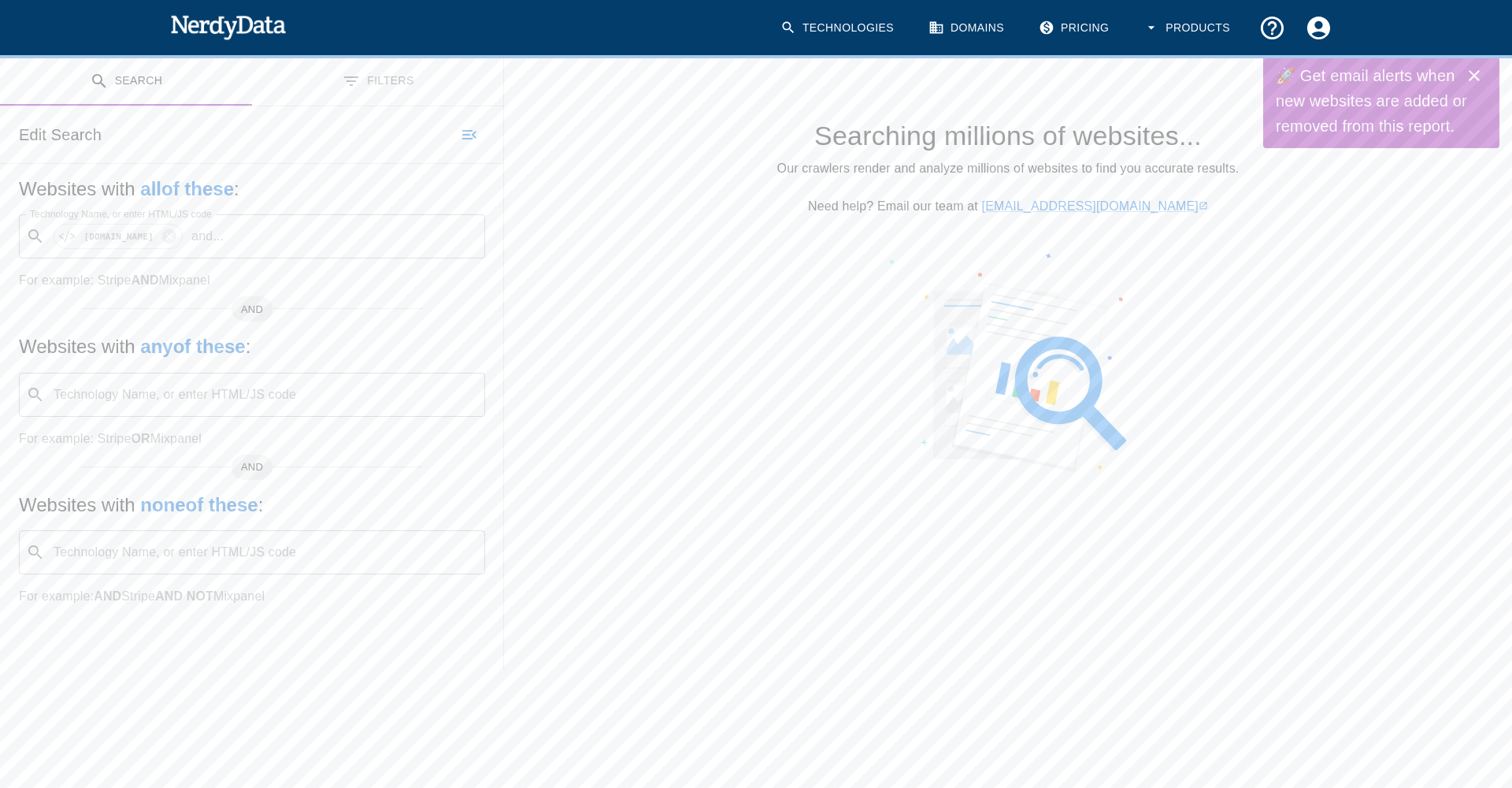
scroll to position [176, 1]
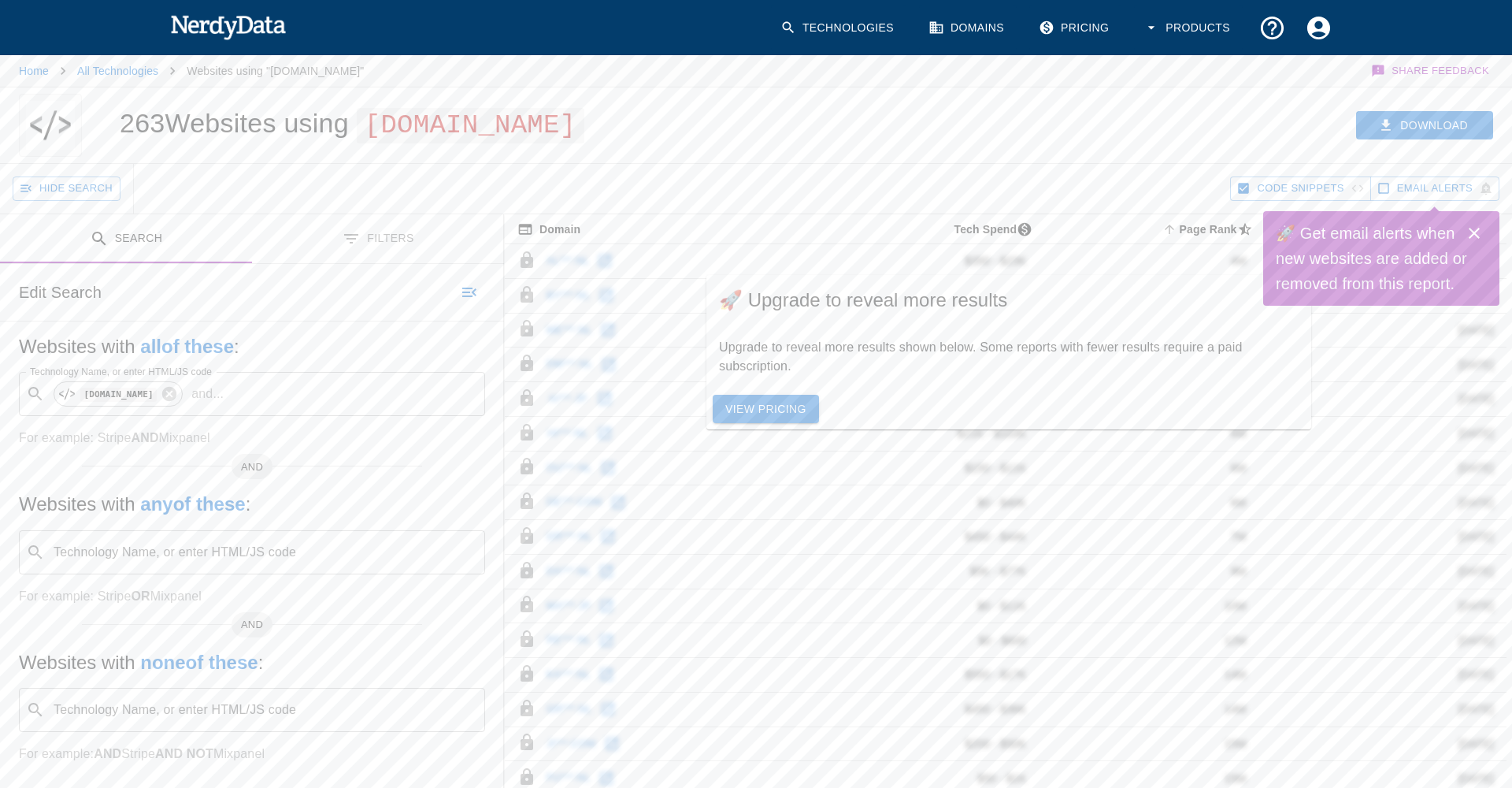
click at [775, 395] on link "View Pricing" at bounding box center [766, 409] width 106 height 29
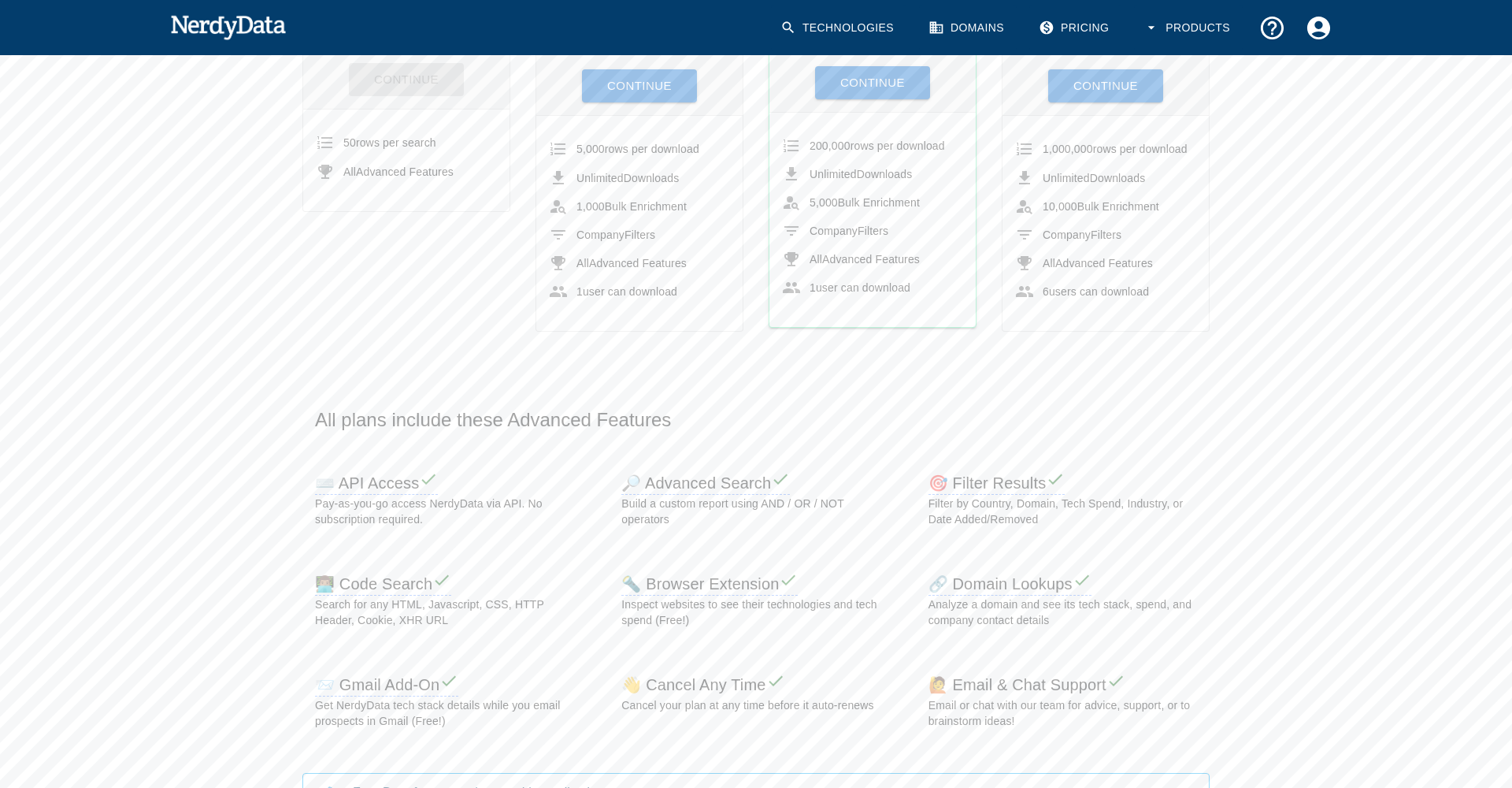
scroll to position [308, 0]
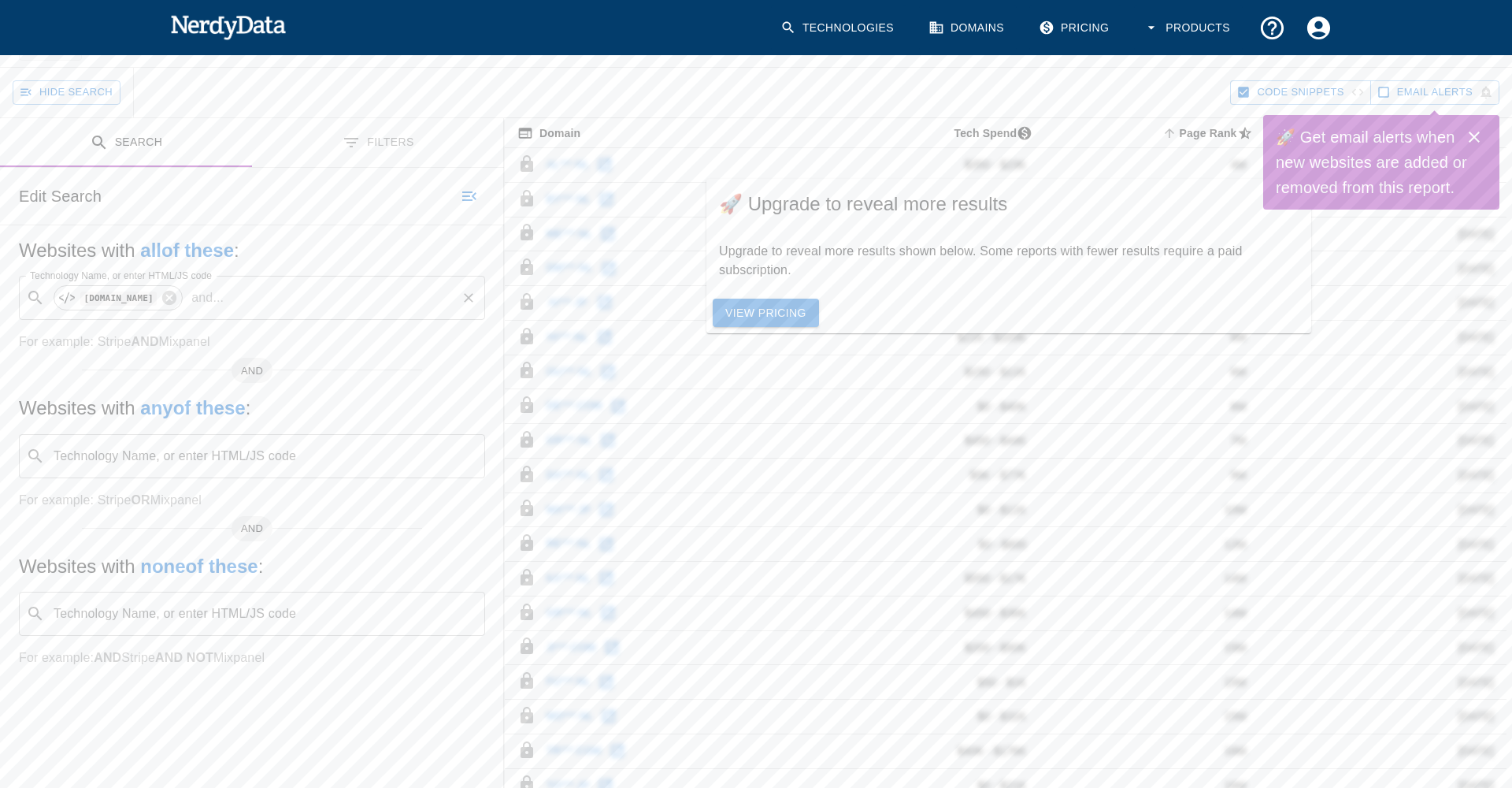
scroll to position [97, 0]
click at [80, 302] on code "[DOMAIN_NAME]" at bounding box center [118, 296] width 77 height 14
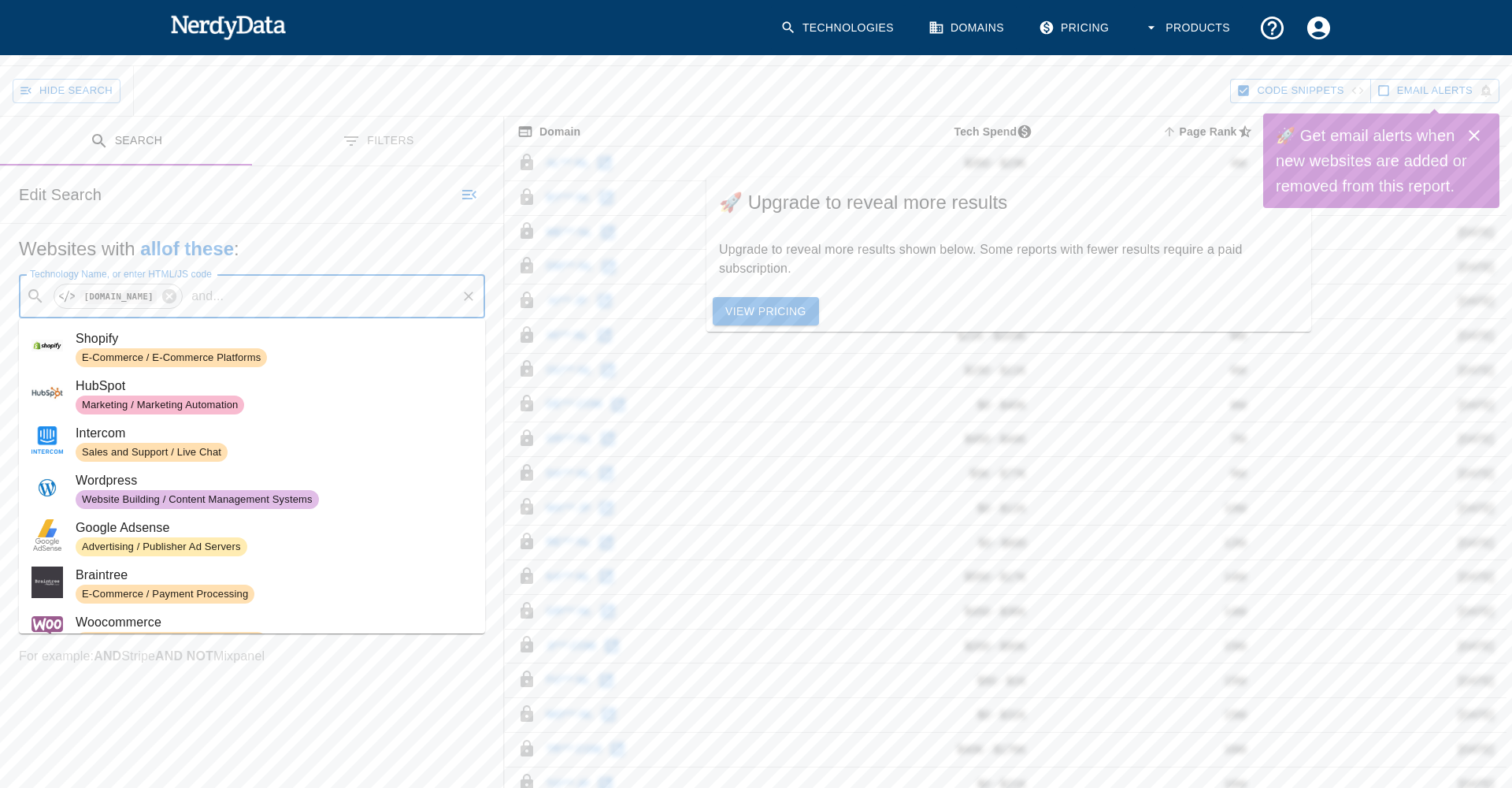
click at [183, 279] on label "Technology Name, or enter HTML/JS code" at bounding box center [121, 273] width 182 height 14
click at [230, 281] on input "Technology Name, or enter HTML/JS code" at bounding box center [342, 296] width 225 height 30
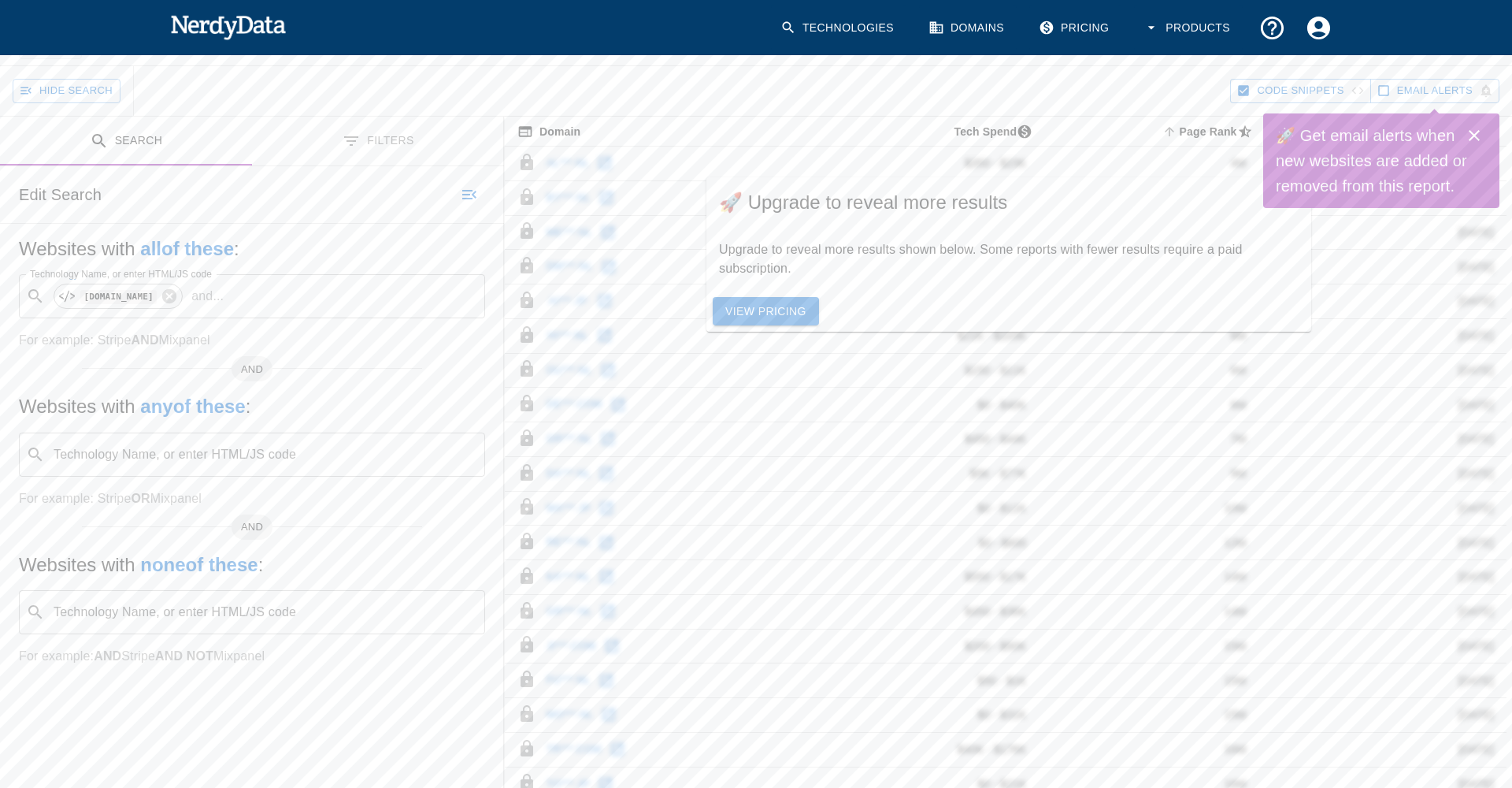
click at [221, 233] on div "Websites with all of these : Technology Name, or enter HTML/JS code ​ [DOMAIN_N…" at bounding box center [252, 463] width 504 height 479
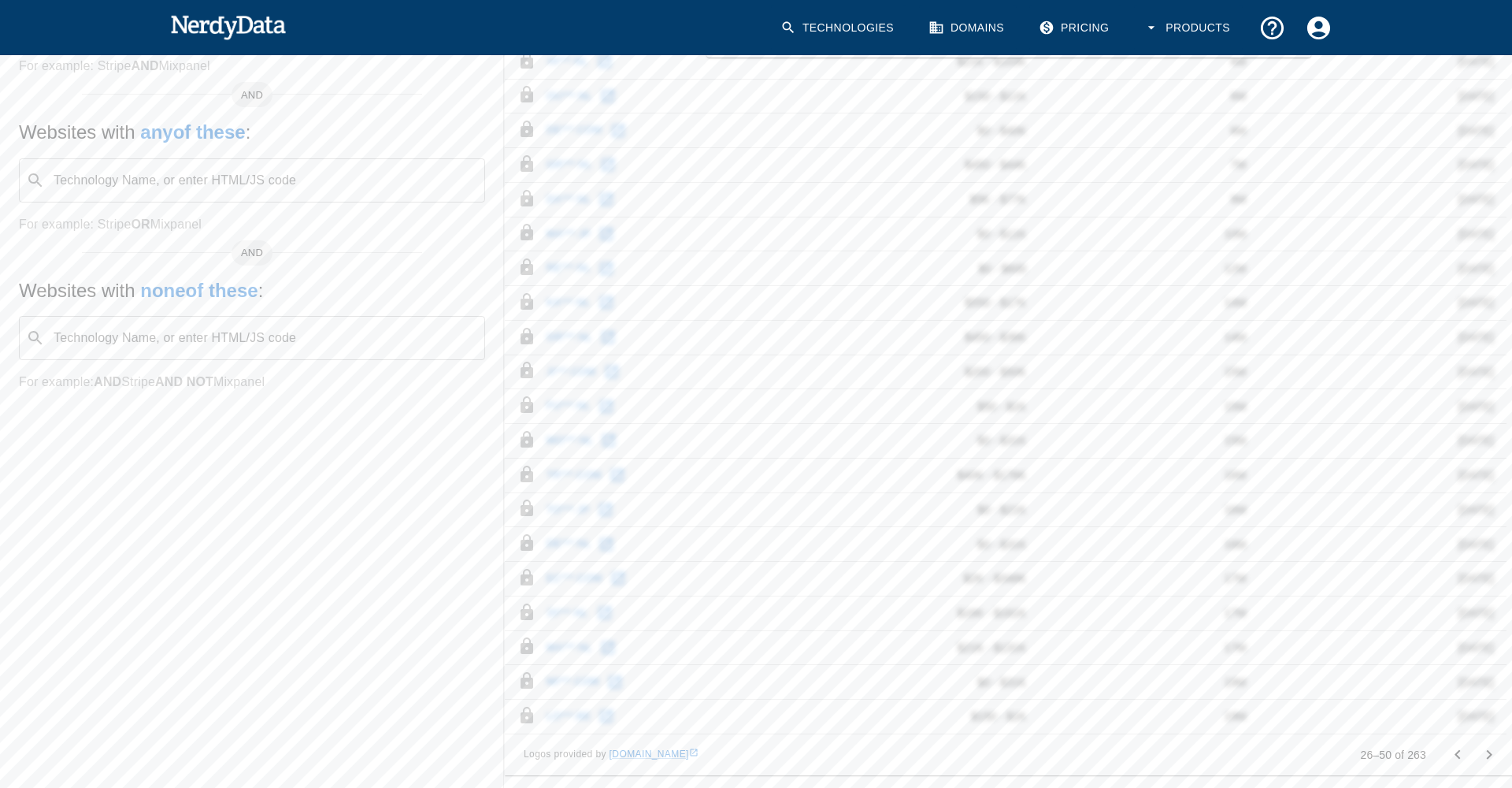
scroll to position [415, 0]
click at [1455, 743] on button "Go to previous page" at bounding box center [1457, 754] width 32 height 32
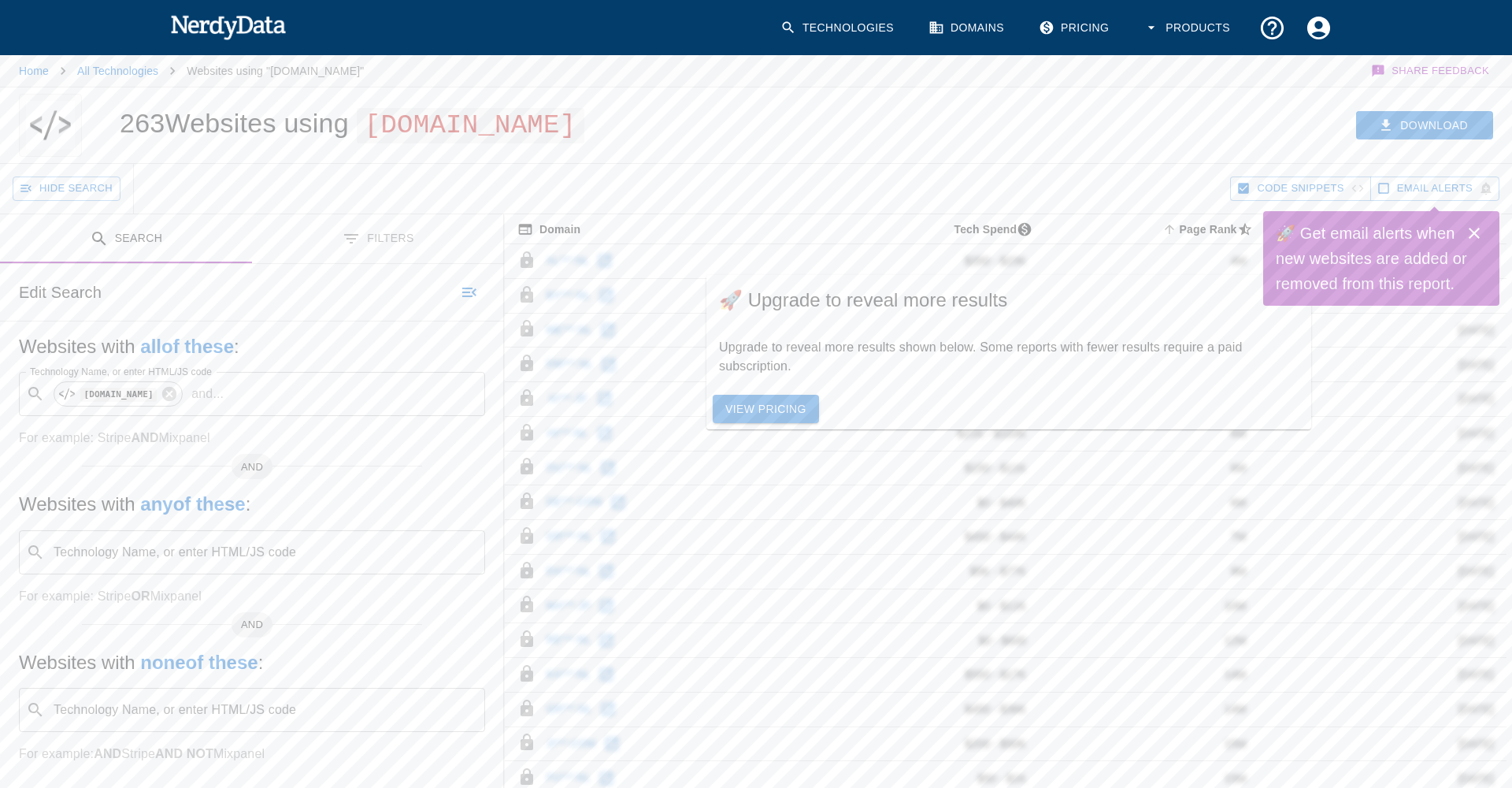
scroll to position [0, 0]
click at [231, 26] on img at bounding box center [228, 26] width 115 height 32
